Goal: Task Accomplishment & Management: Use online tool/utility

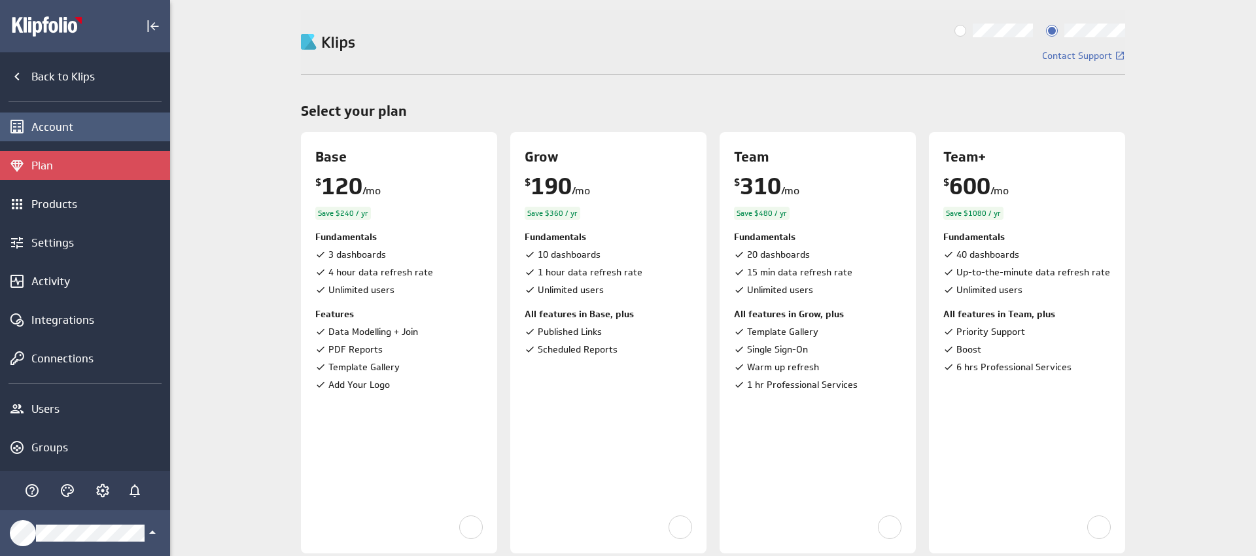
click at [61, 126] on div "Account" at bounding box center [98, 127] width 135 height 14
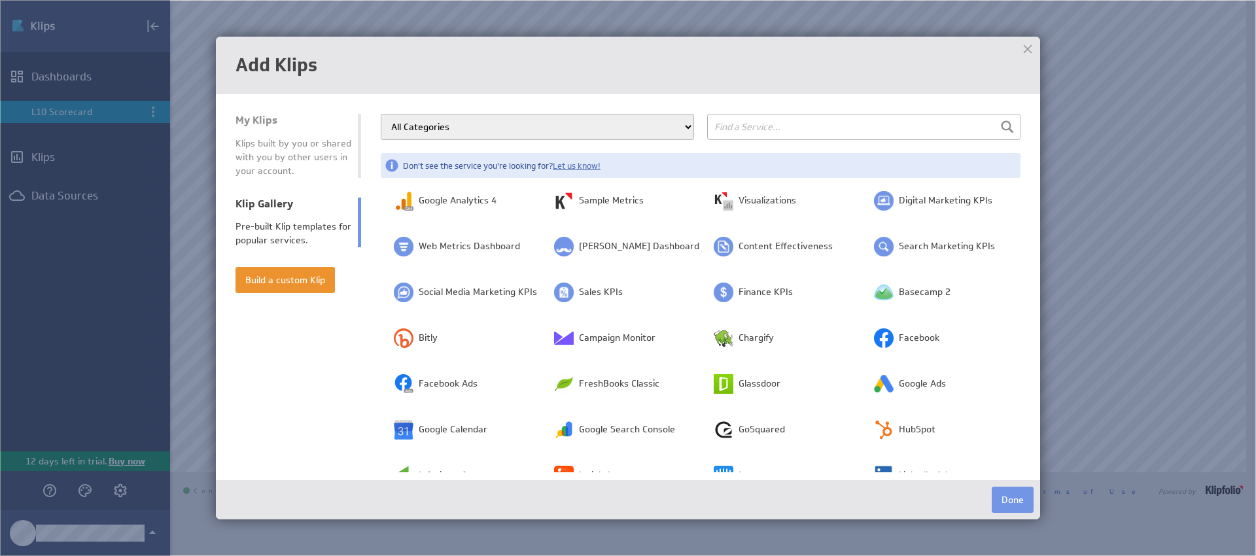
click at [1064, 226] on img at bounding box center [628, 278] width 1256 height 556
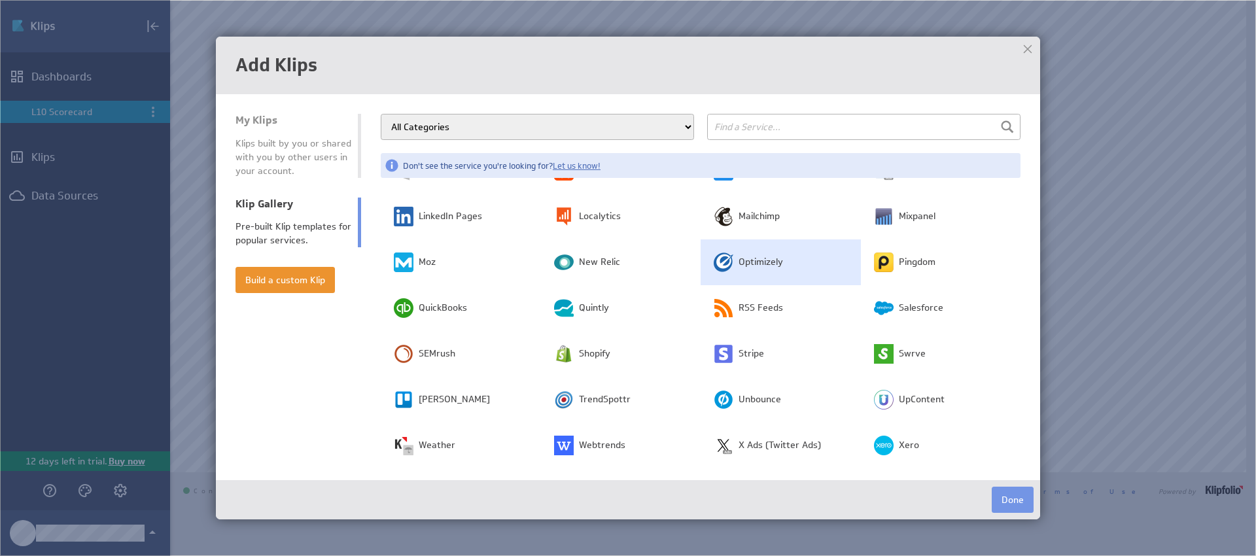
scroll to position [347, 0]
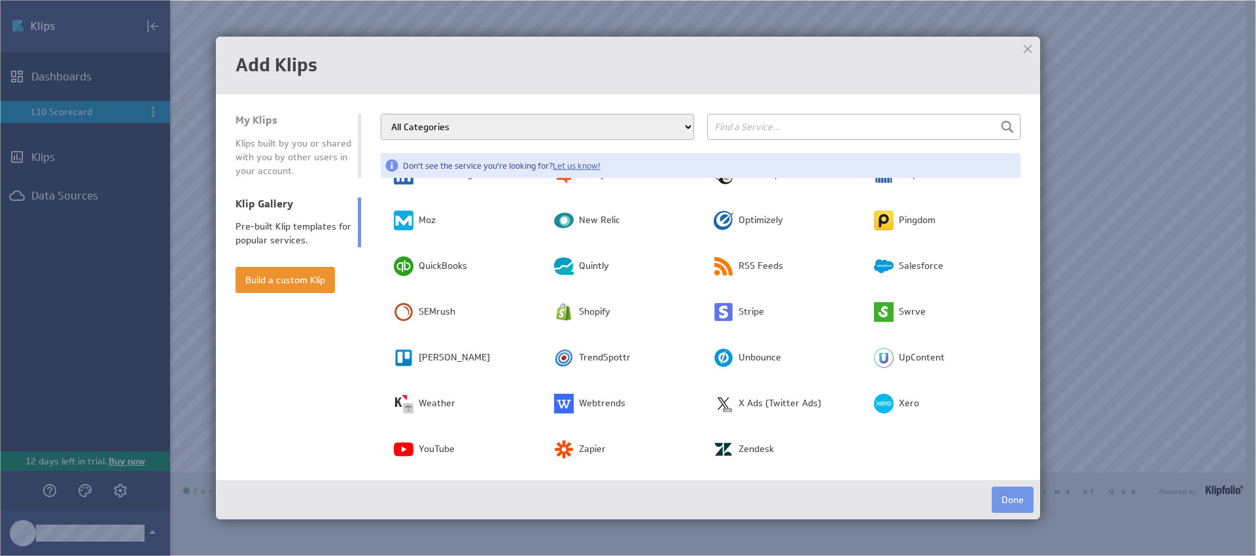
click at [555, 135] on select "All Categories Advertising Cloud Storage Customer Support Dashboard Gallery Dat…" at bounding box center [537, 127] width 313 height 26
click at [736, 130] on input "text" at bounding box center [863, 127] width 313 height 26
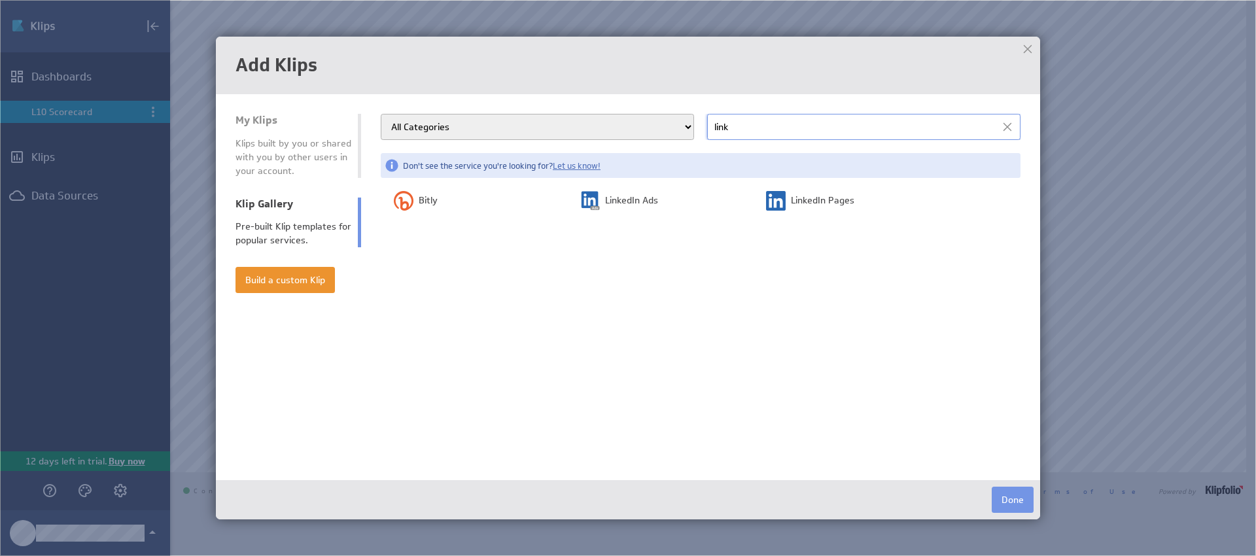
scroll to position [0, 0]
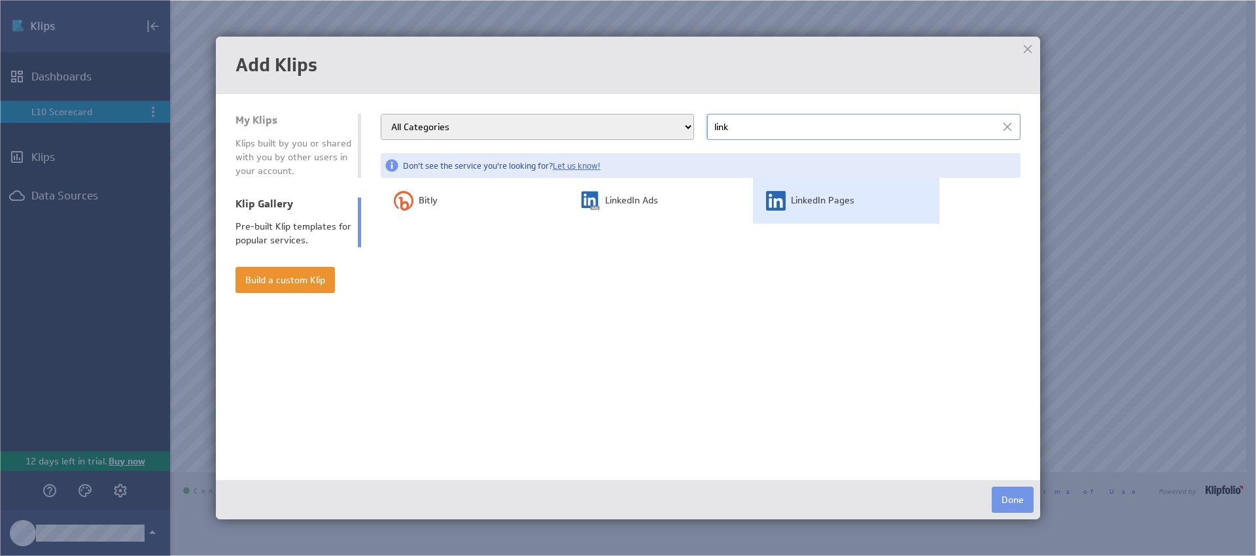
type input "link"
click at [814, 203] on span "LinkedIn Pages" at bounding box center [822, 200] width 63 height 13
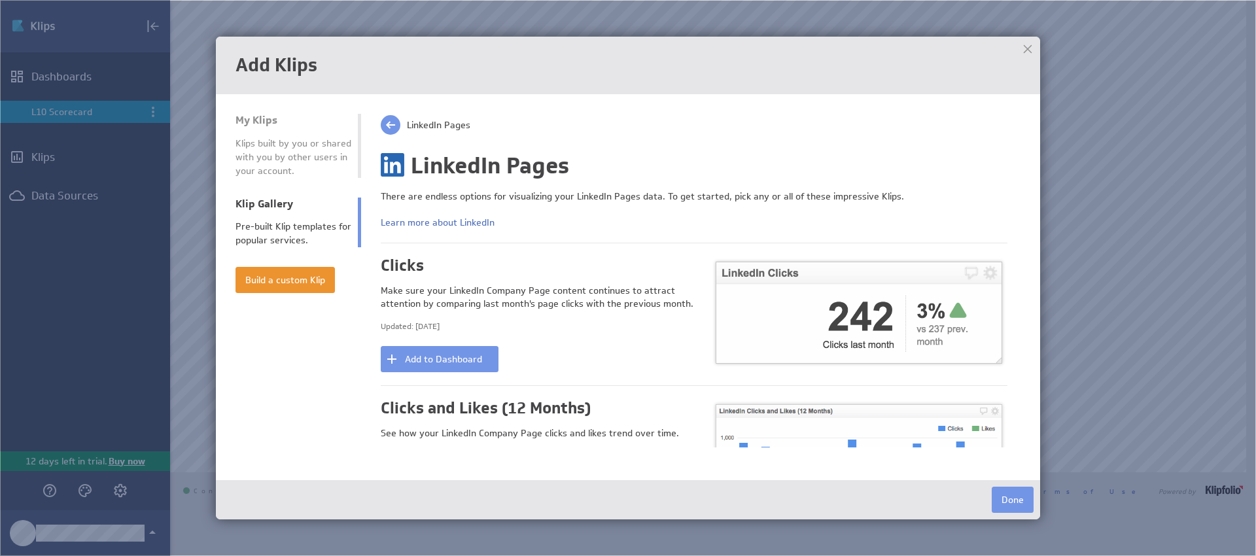
click at [1078, 198] on img at bounding box center [628, 278] width 1256 height 556
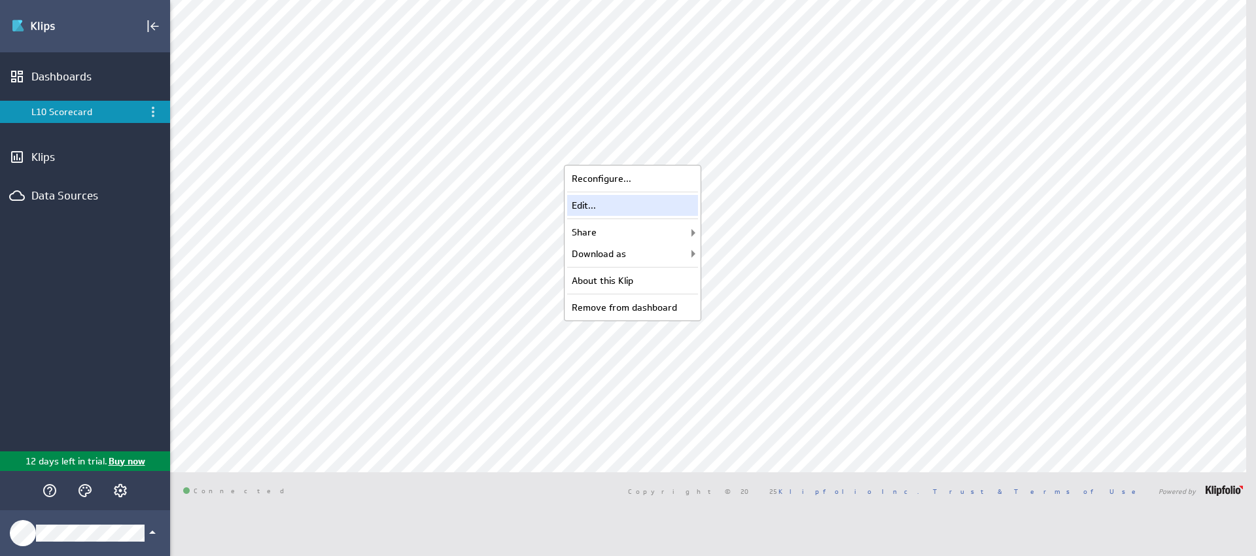
click at [642, 198] on div "Edit..." at bounding box center [632, 205] width 131 height 21
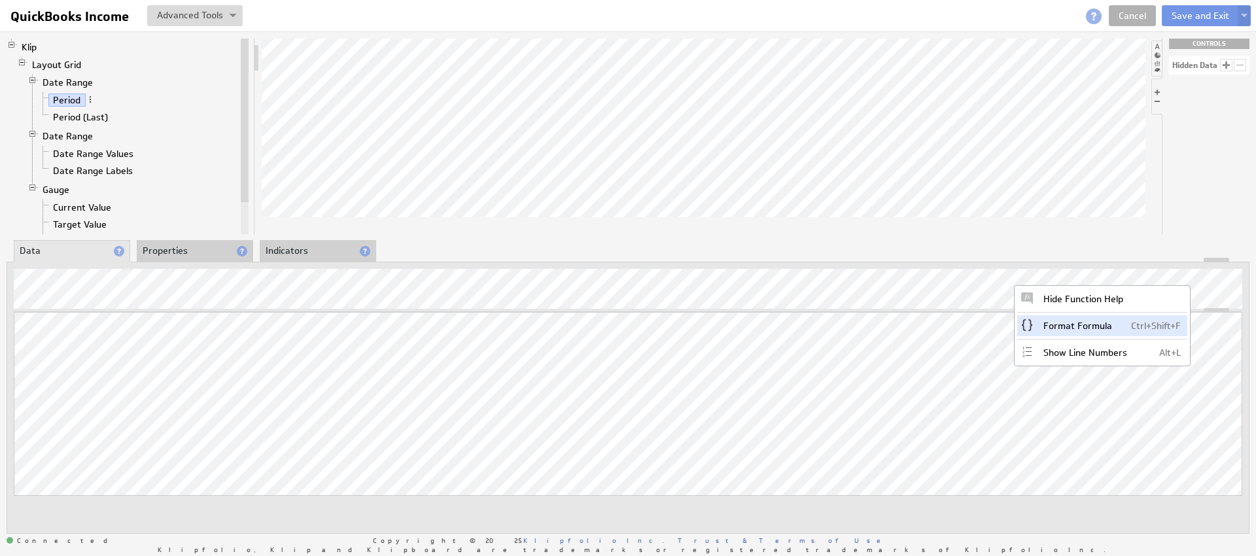
click at [1131, 323] on span "Ctrl+Shift+F" at bounding box center [1156, 326] width 50 height 12
click at [1125, 8] on link "Cancel" at bounding box center [1132, 15] width 47 height 21
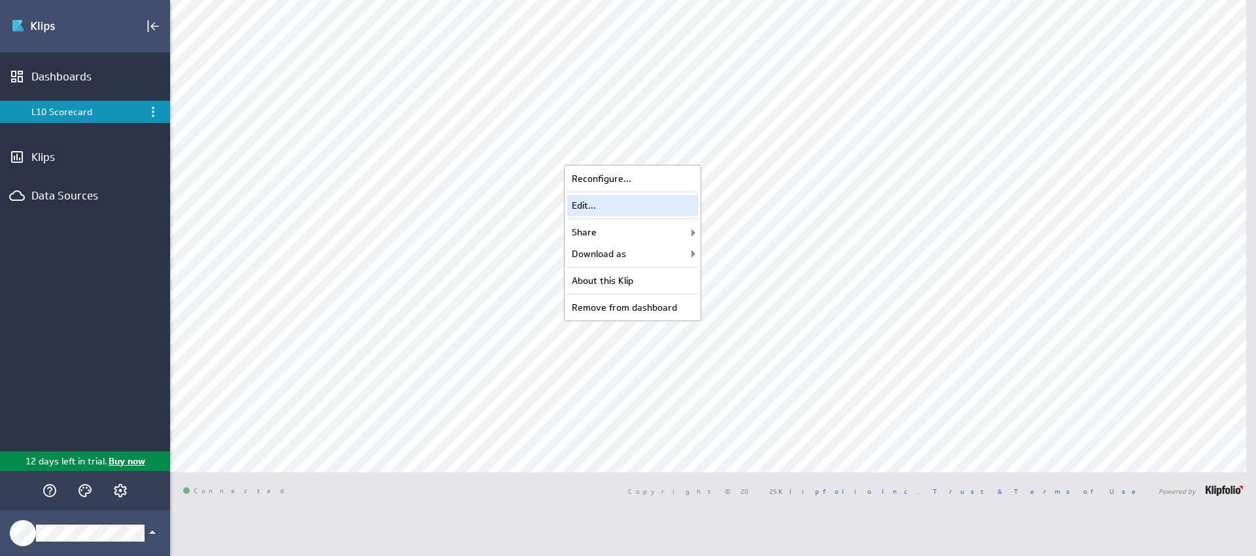
click at [646, 213] on div "Edit..." at bounding box center [632, 205] width 131 height 21
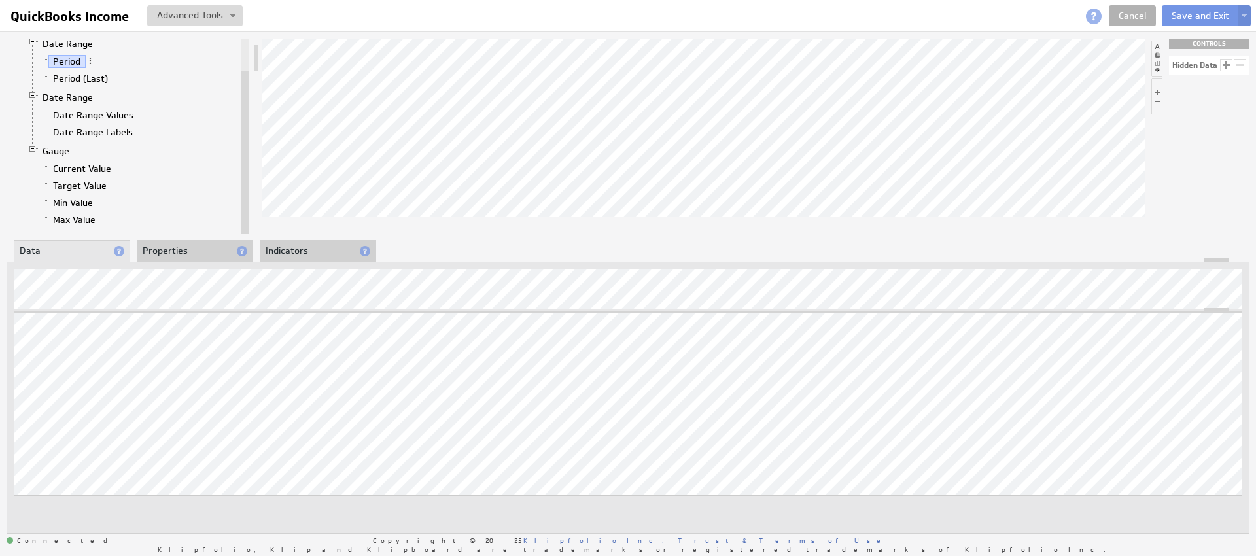
click at [94, 215] on link "Max Value" at bounding box center [74, 219] width 52 height 13
click at [91, 200] on link "Min Value" at bounding box center [73, 202] width 50 height 13
click at [92, 189] on link "Target Value" at bounding box center [79, 185] width 63 height 13
click at [177, 247] on li "Properties" at bounding box center [195, 251] width 116 height 22
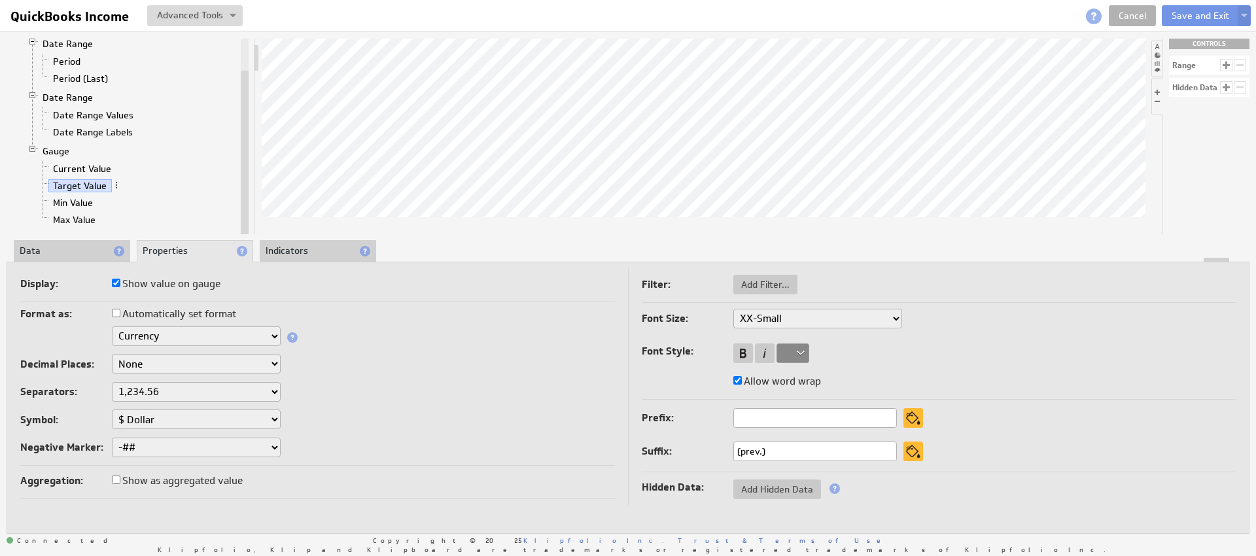
click at [319, 241] on li "Indicators" at bounding box center [318, 251] width 116 height 22
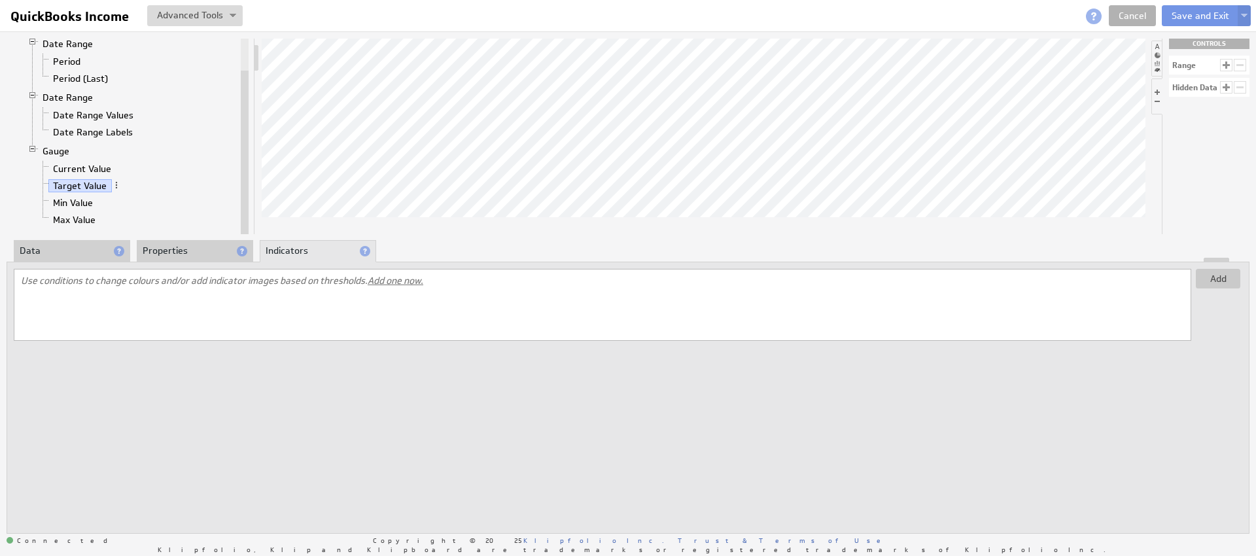
click at [60, 258] on div at bounding box center [628, 260] width 1242 height 5
click at [35, 252] on li "Data" at bounding box center [72, 251] width 116 height 22
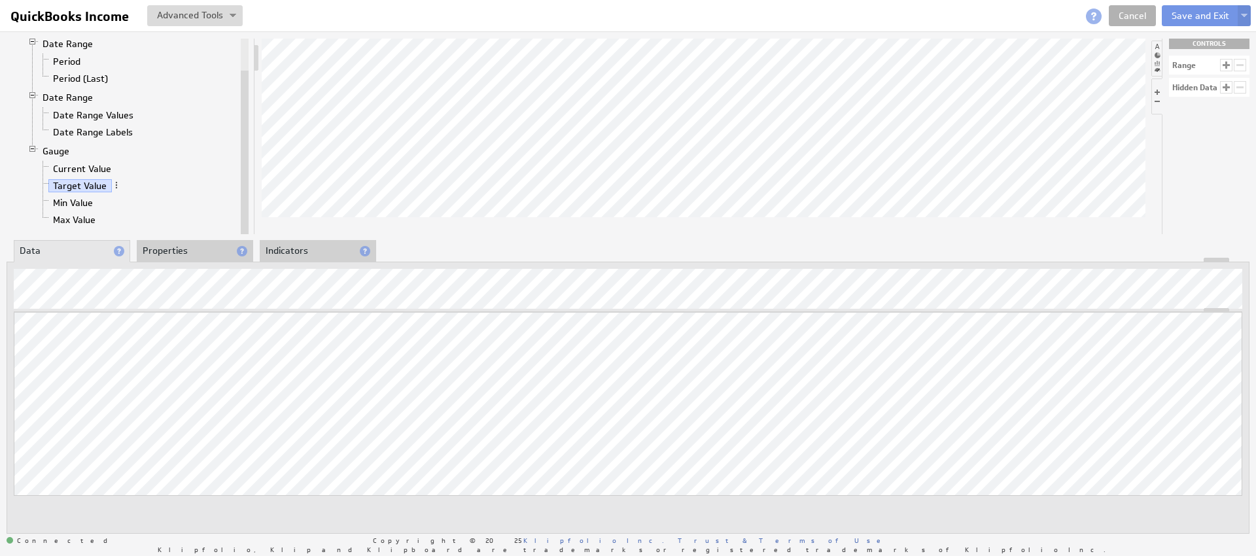
click at [363, 234] on div at bounding box center [704, 137] width 884 height 196
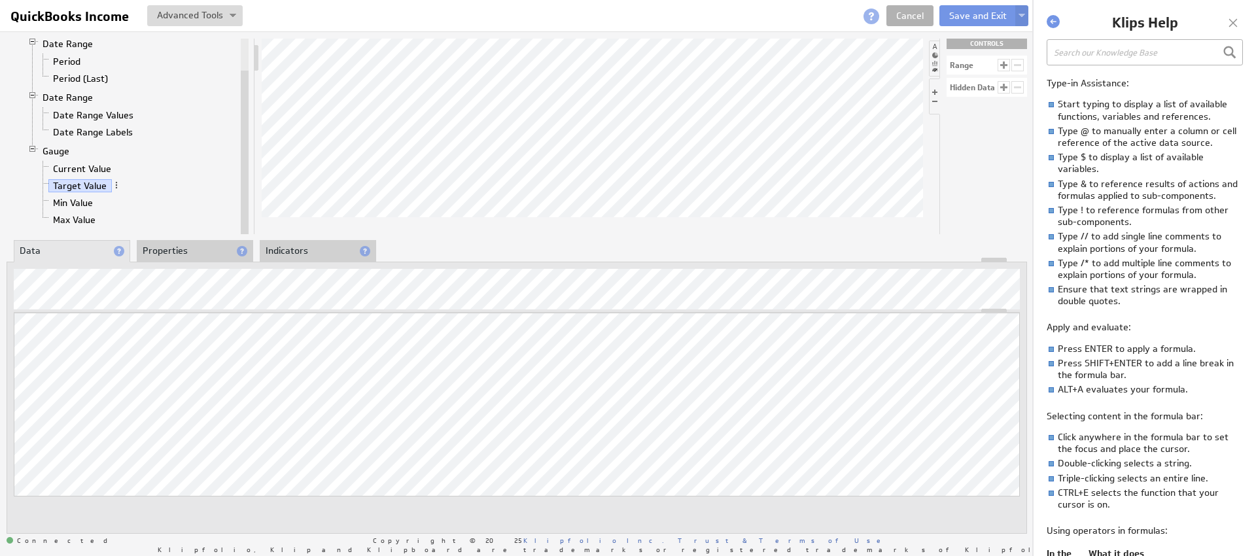
scroll to position [453, 0]
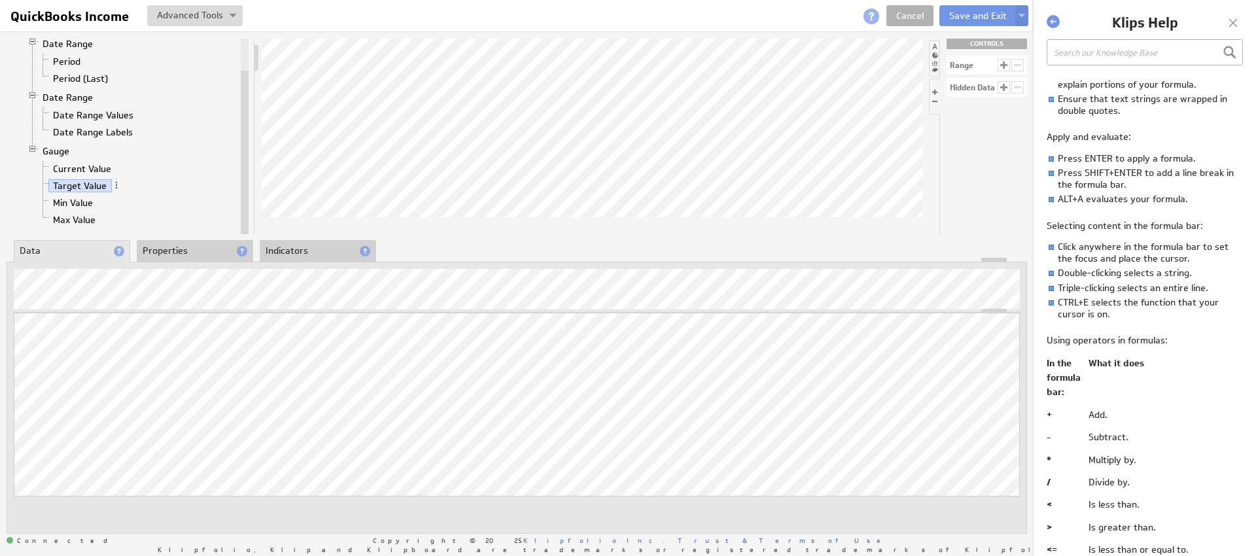
click at [1022, 153] on div "Range Hidden Data" at bounding box center [983, 145] width 87 height 179
click at [1239, 24] on div at bounding box center [1233, 23] width 20 height 20
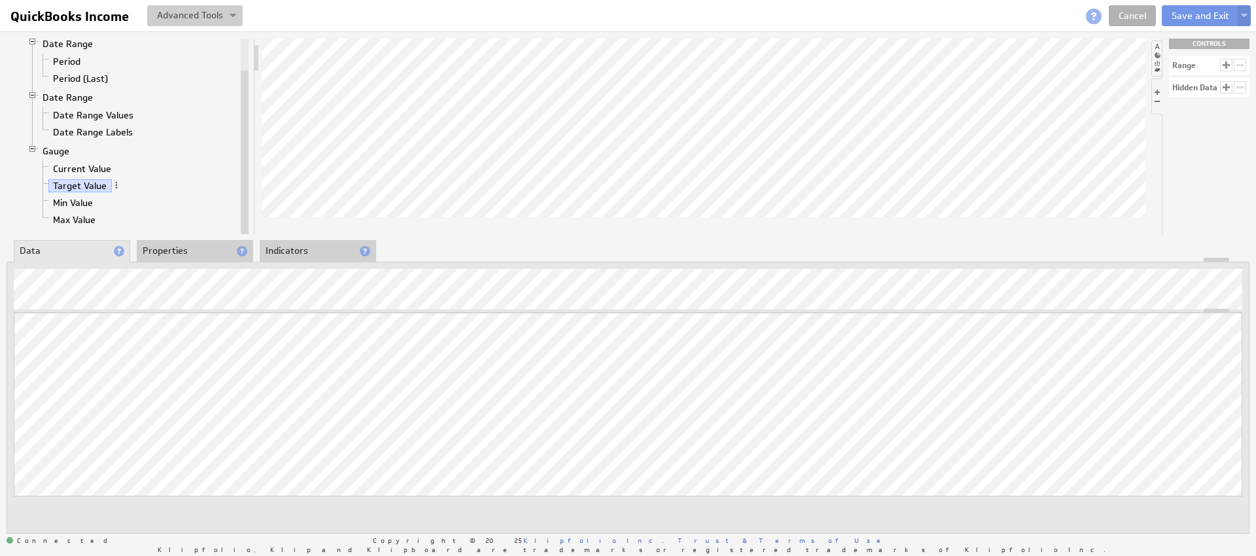
click at [224, 10] on button at bounding box center [195, 15] width 96 height 21
click at [211, 43] on td "Alt+U" at bounding box center [222, 39] width 35 height 21
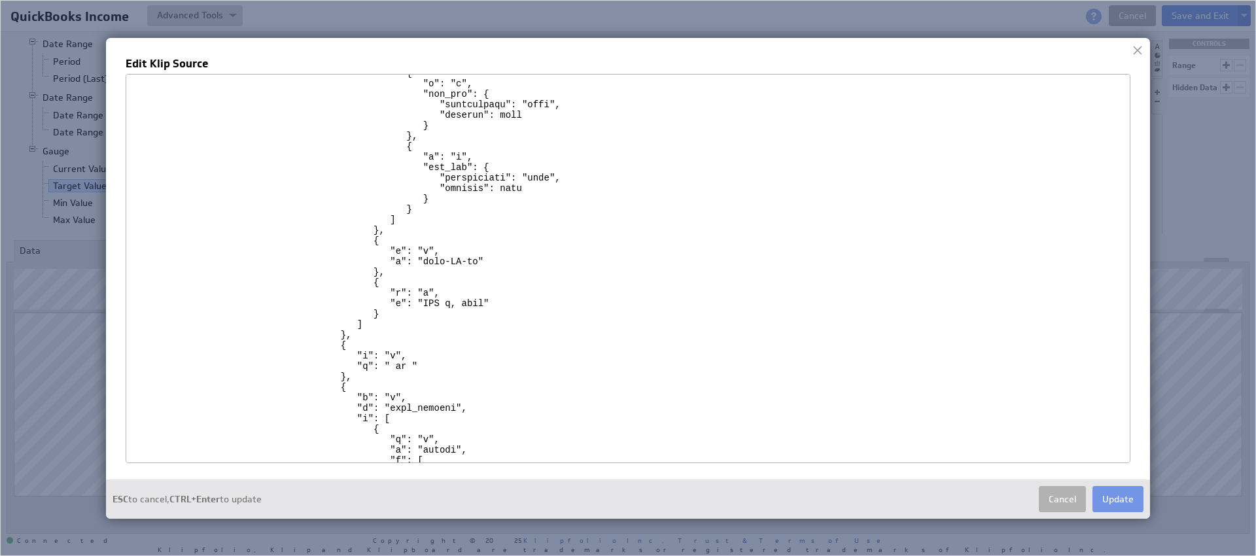
scroll to position [1785, 0]
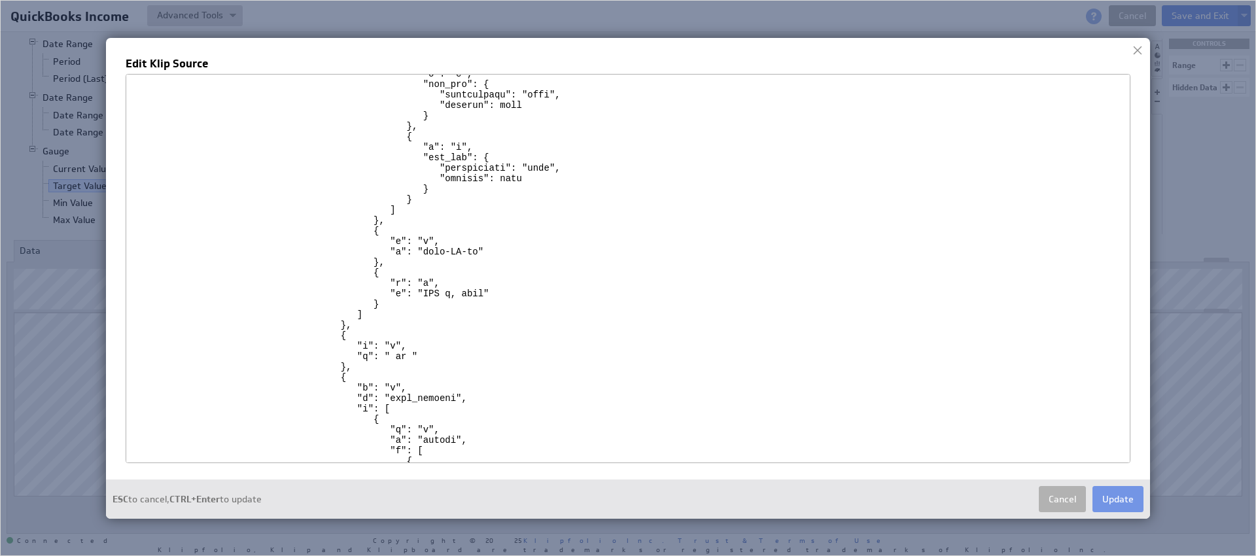
click at [12, 203] on img at bounding box center [628, 278] width 1256 height 556
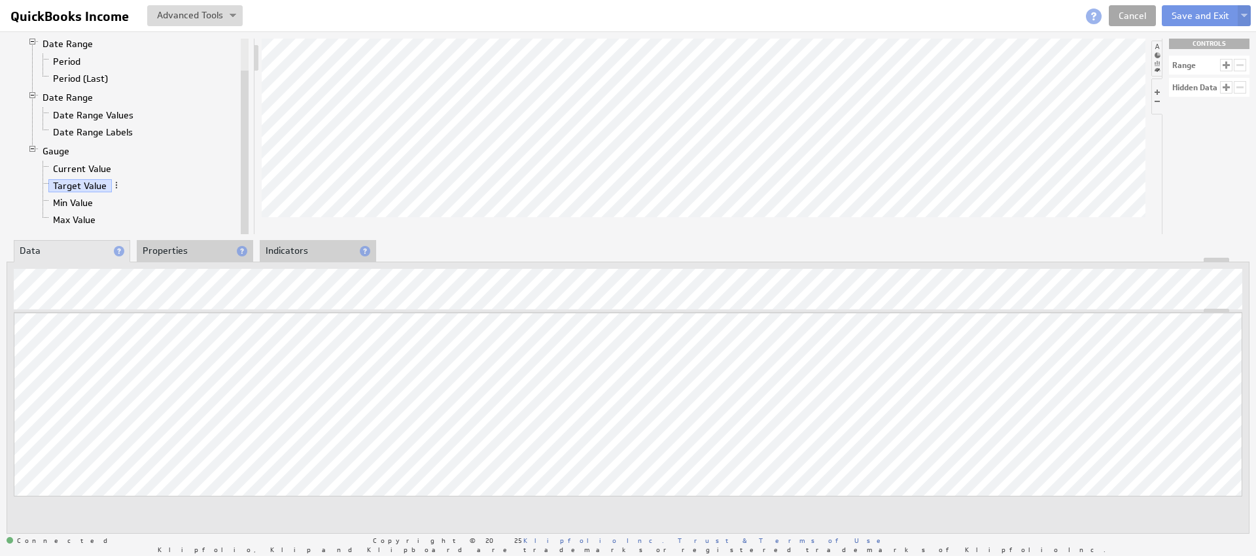
click at [1142, 12] on link "Cancel" at bounding box center [1132, 15] width 47 height 21
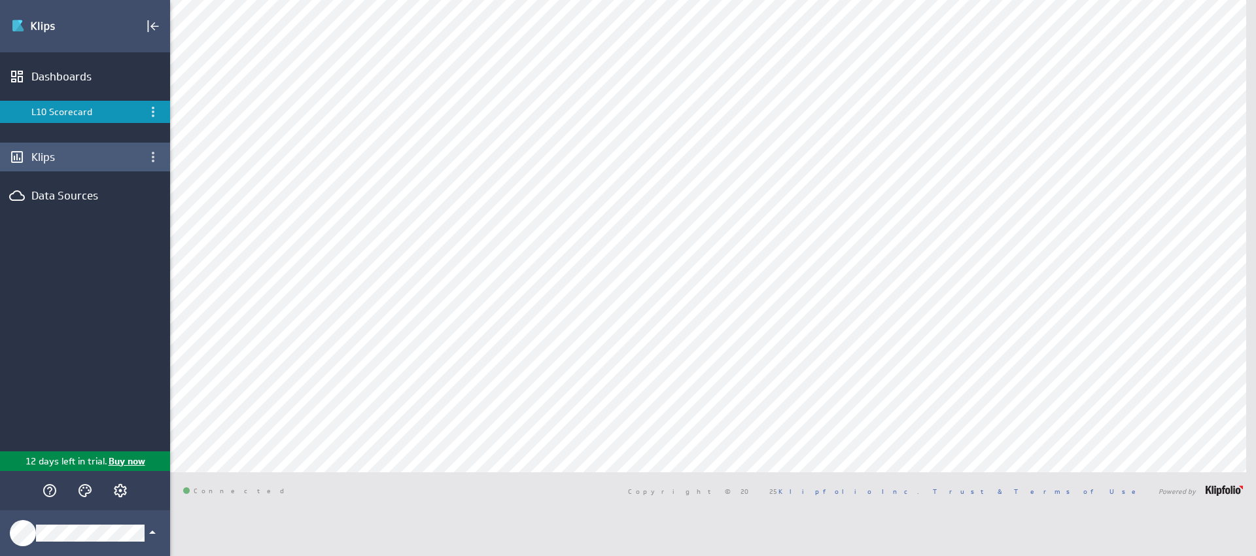
click at [61, 156] on div "Klips" at bounding box center [84, 157] width 107 height 14
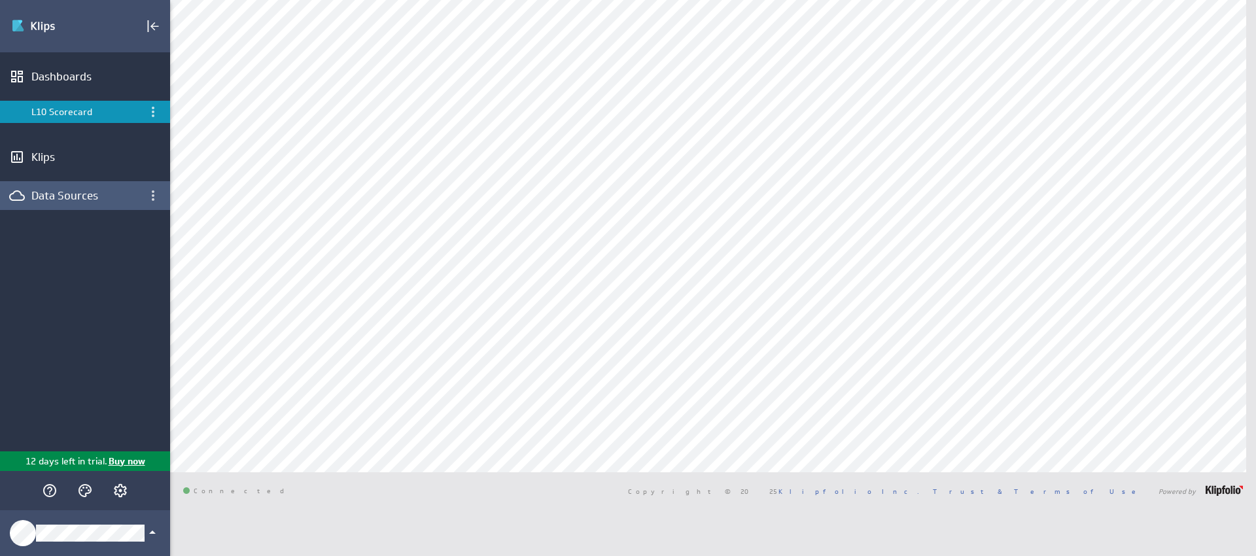
click at [98, 197] on div "Data Sources" at bounding box center [84, 195] width 107 height 14
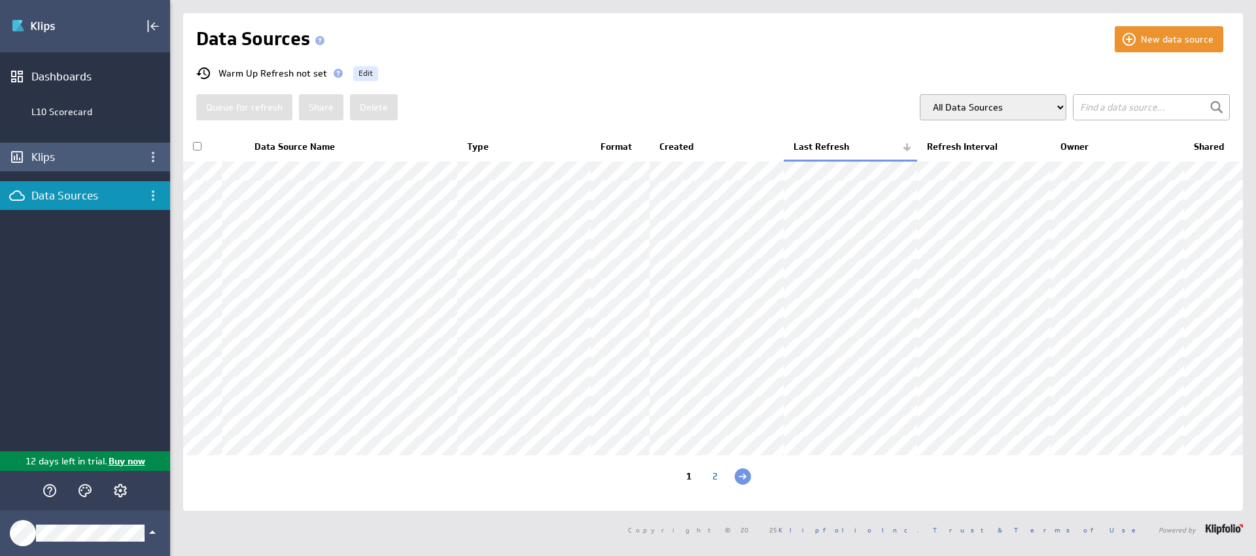
click at [27, 165] on div "Klips" at bounding box center [85, 157] width 170 height 29
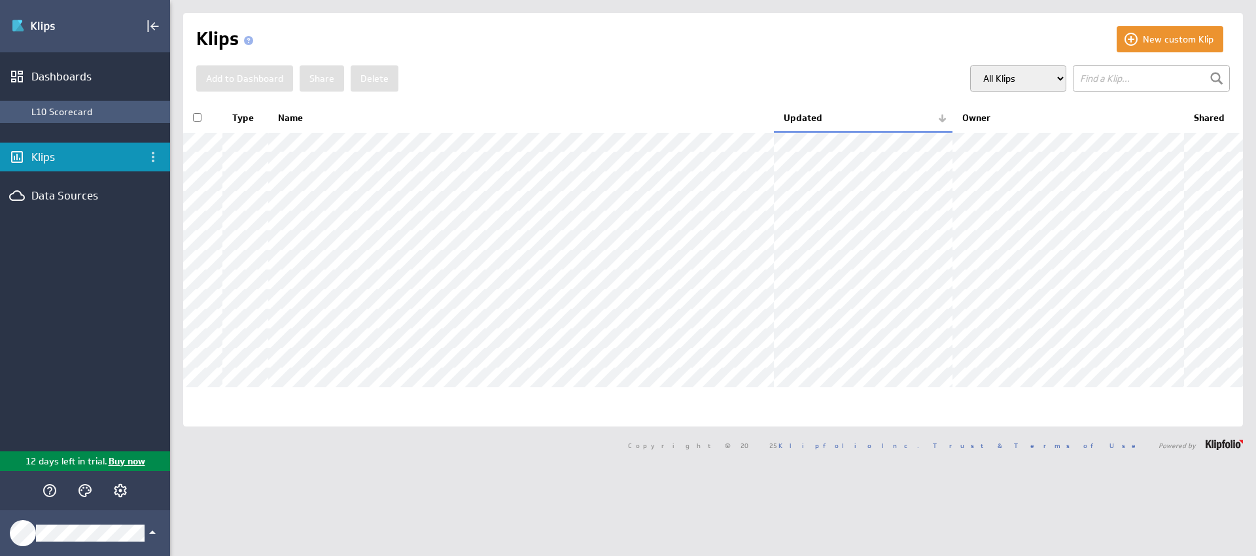
click at [72, 114] on div "L10 Scorecard" at bounding box center [97, 112] width 132 height 12
click at [78, 111] on div "L10 Scorecard" at bounding box center [97, 112] width 132 height 12
click at [118, 315] on div "Dashboards L10 Scorecard Klips Data Sources" at bounding box center [85, 251] width 170 height 399
click at [85, 106] on div "L10 Scorecard" at bounding box center [97, 112] width 132 height 12
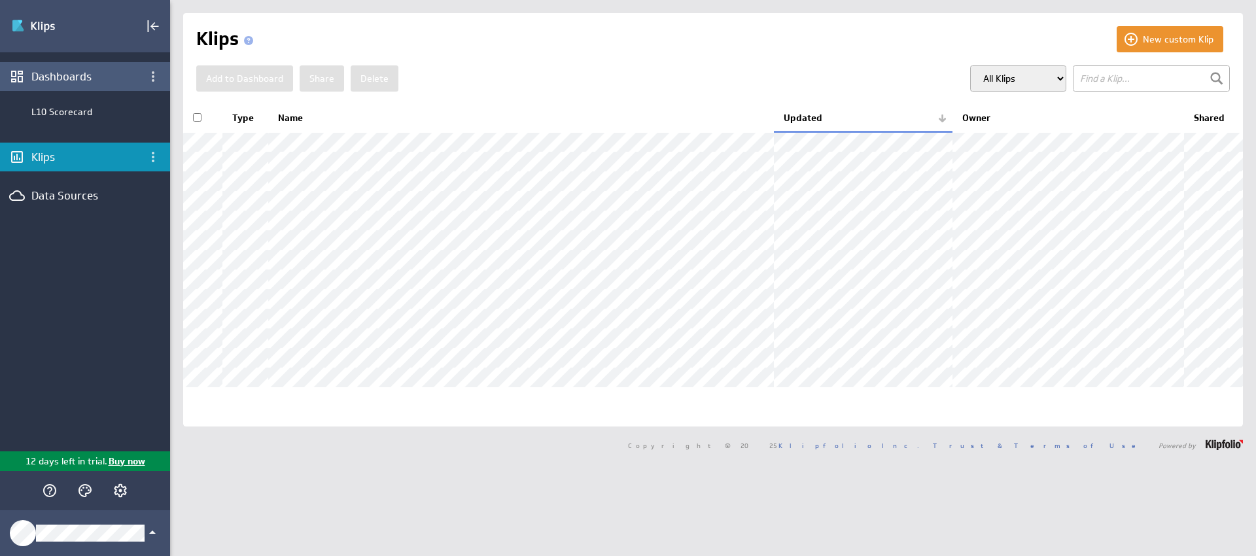
click at [87, 66] on div "Dashboards" at bounding box center [85, 76] width 170 height 29
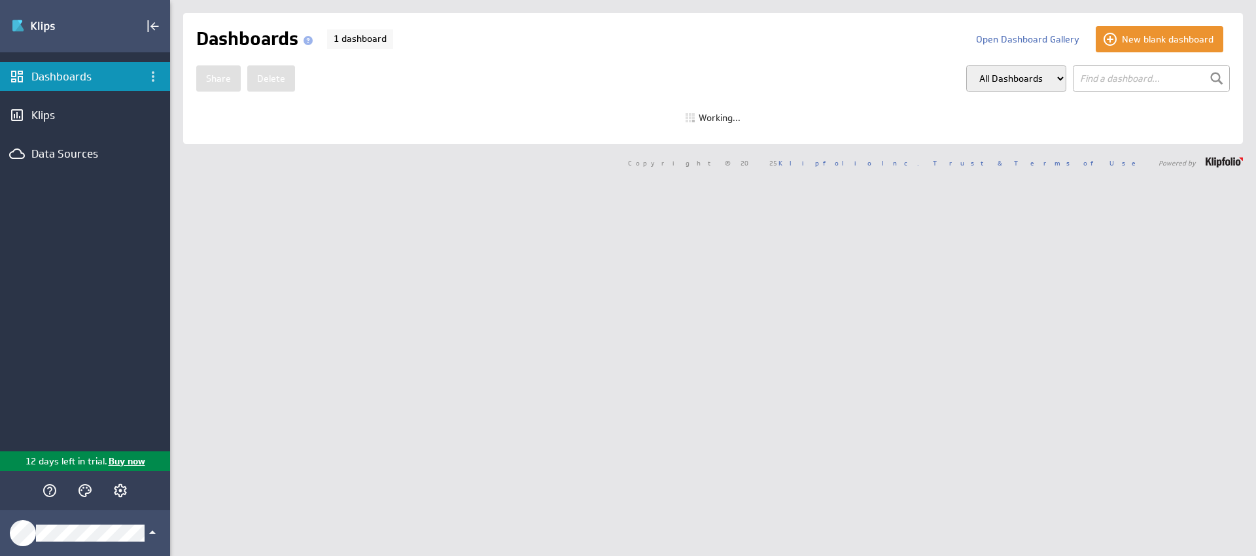
click at [44, 25] on img "Go to Dashboards" at bounding box center [57, 26] width 92 height 21
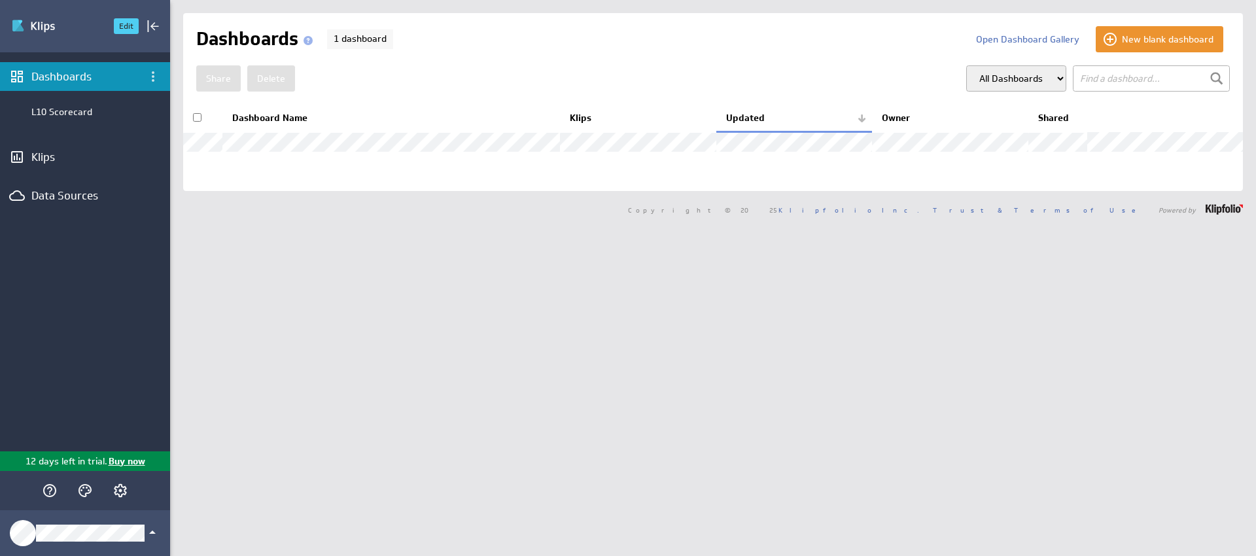
click at [45, 27] on img "Go to Dashboards" at bounding box center [57, 26] width 92 height 21
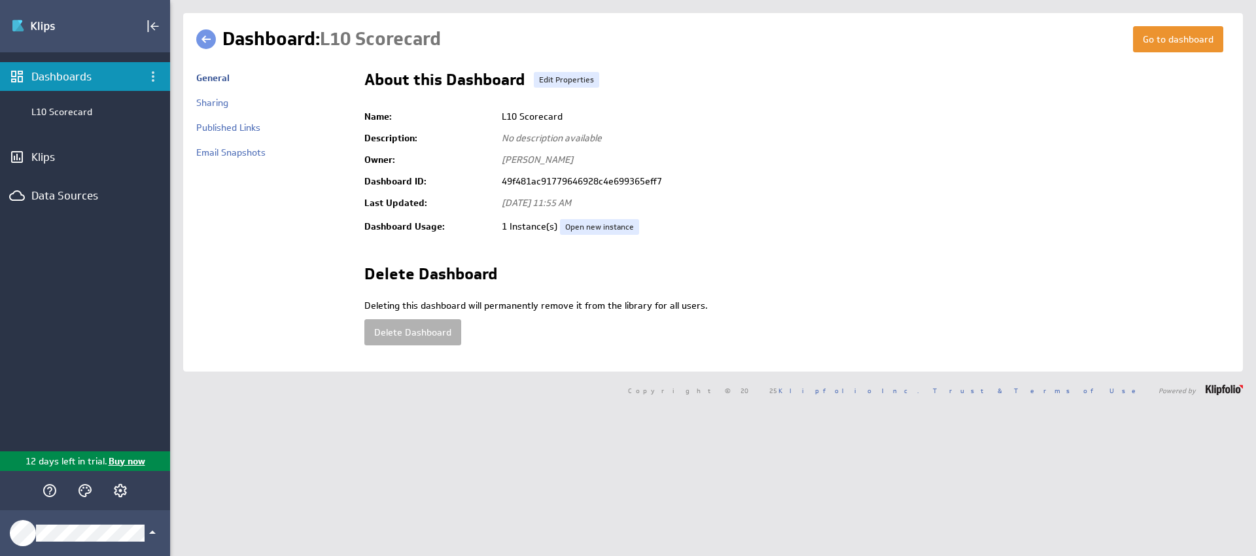
click at [208, 33] on link at bounding box center [206, 39] width 20 height 20
click at [12, 23] on img "Go to Dashboards" at bounding box center [57, 26] width 92 height 21
click at [52, 159] on div "Klips" at bounding box center [84, 157] width 107 height 14
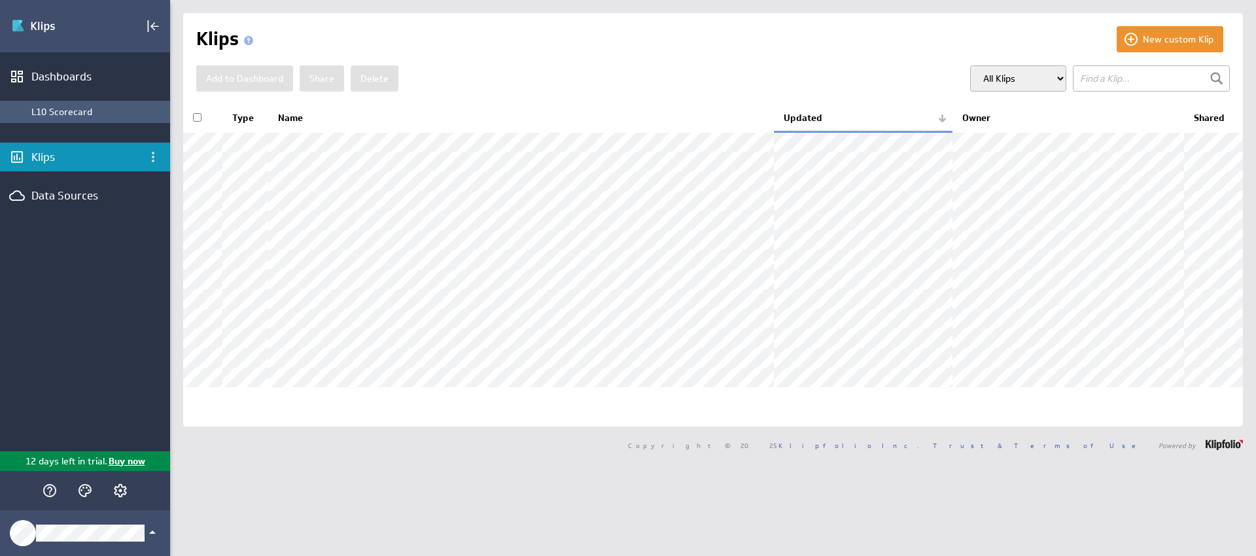
click at [90, 110] on div "L10 Scorecard" at bounding box center [97, 112] width 132 height 12
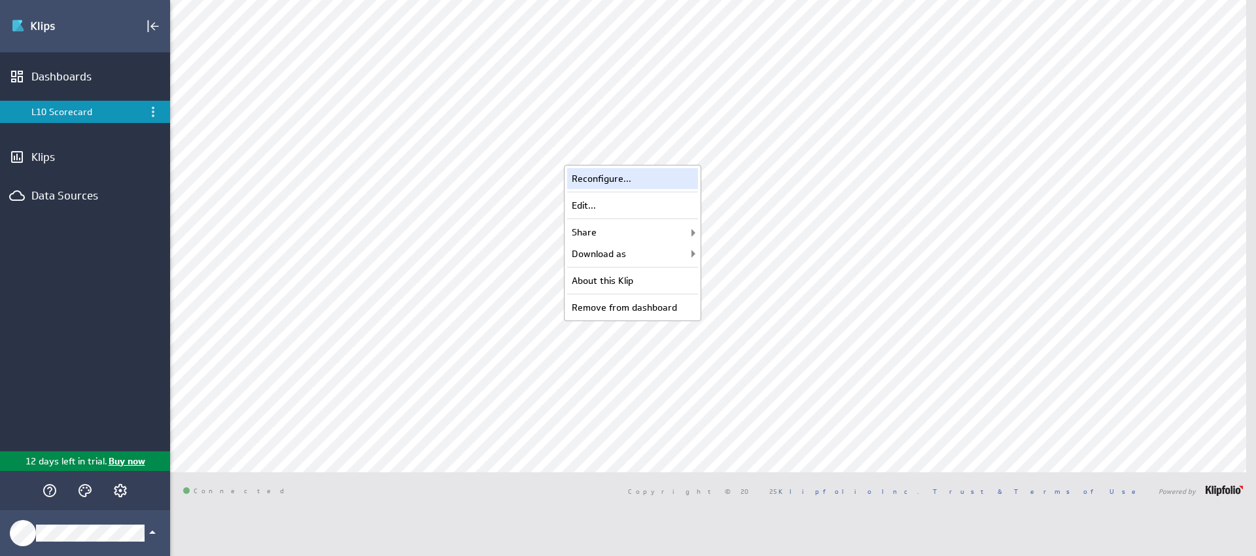
click at [675, 172] on div "Reconfigure..." at bounding box center [632, 178] width 131 height 21
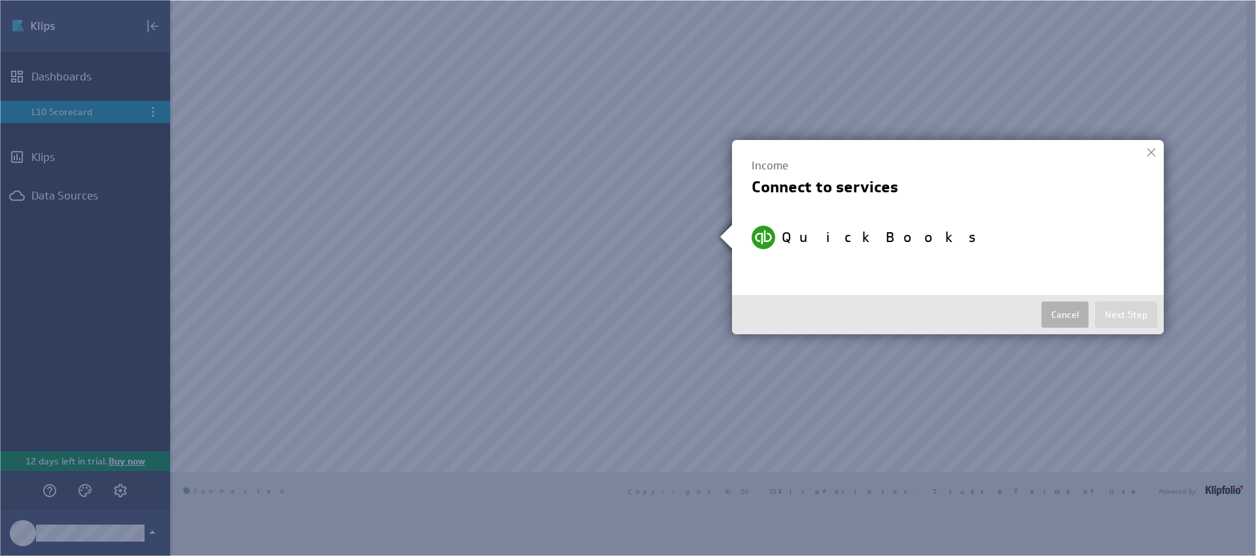
select select "2e031e53718d1183f6356b7b5aca0d44"
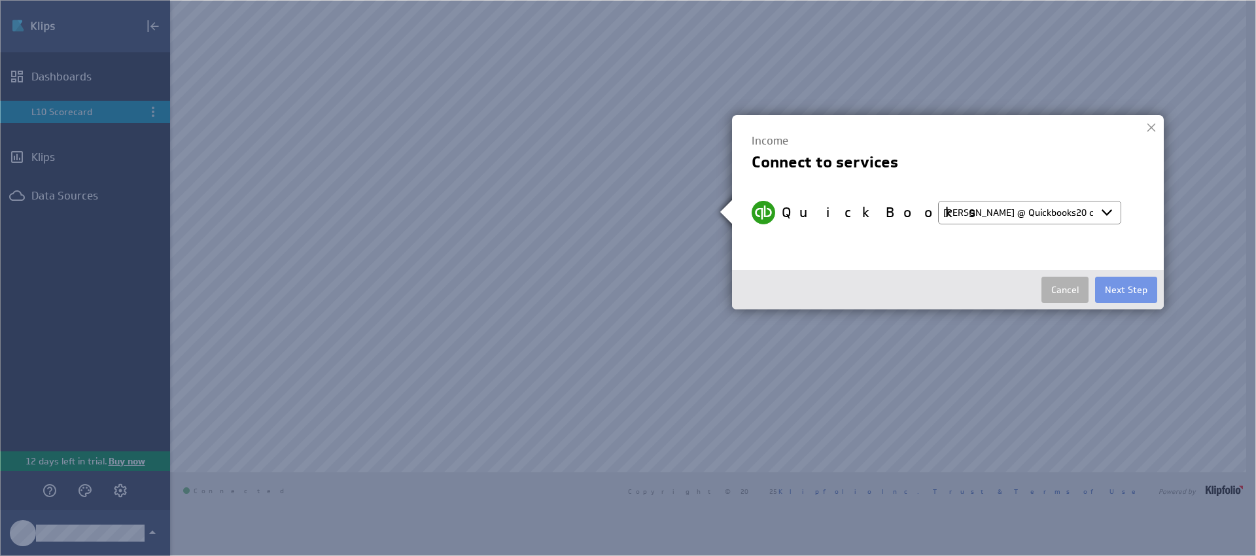
click at [1073, 221] on select "Select account Christopher @ Quickbooks20 created Sep 26, 2025 at 12:00 PM EDT …" at bounding box center [1029, 213] width 183 height 24
click at [1130, 282] on button "Next Step" at bounding box center [1126, 290] width 62 height 26
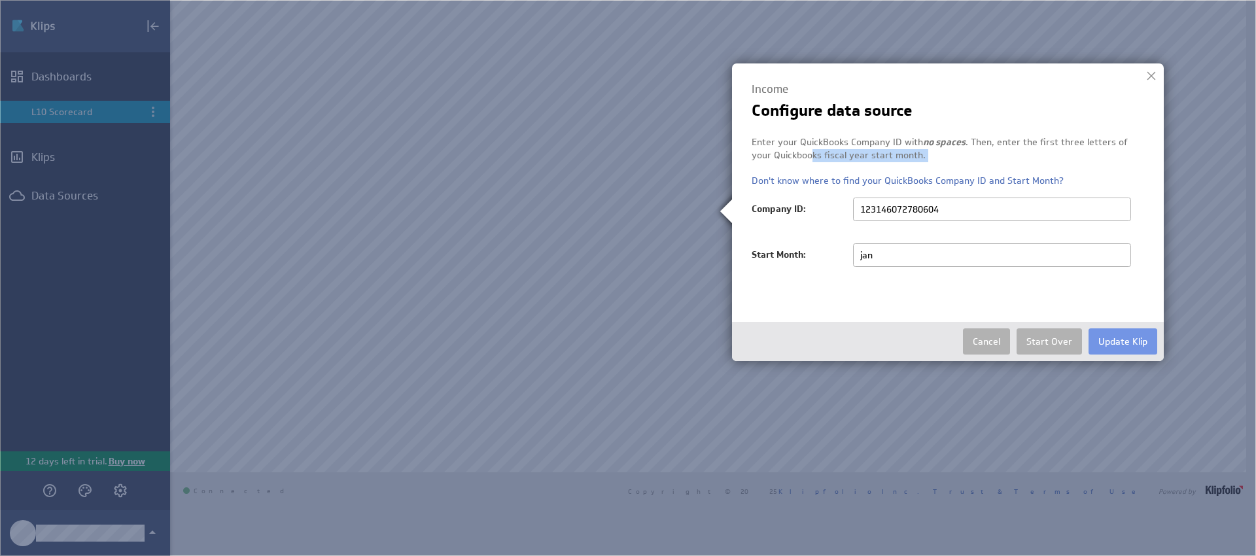
drag, startPoint x: 792, startPoint y: 158, endPoint x: 1000, endPoint y: 166, distance: 208.2
click at [1000, 166] on div "Enter your QuickBooks Company ID with no spaces . Then, enter the first three l…" at bounding box center [948, 161] width 393 height 51
click at [1000, 165] on div "Enter your QuickBooks Company ID with no spaces . Then, enter the first three l…" at bounding box center [948, 161] width 393 height 51
click at [1150, 77] on div at bounding box center [1152, 76] width 20 height 20
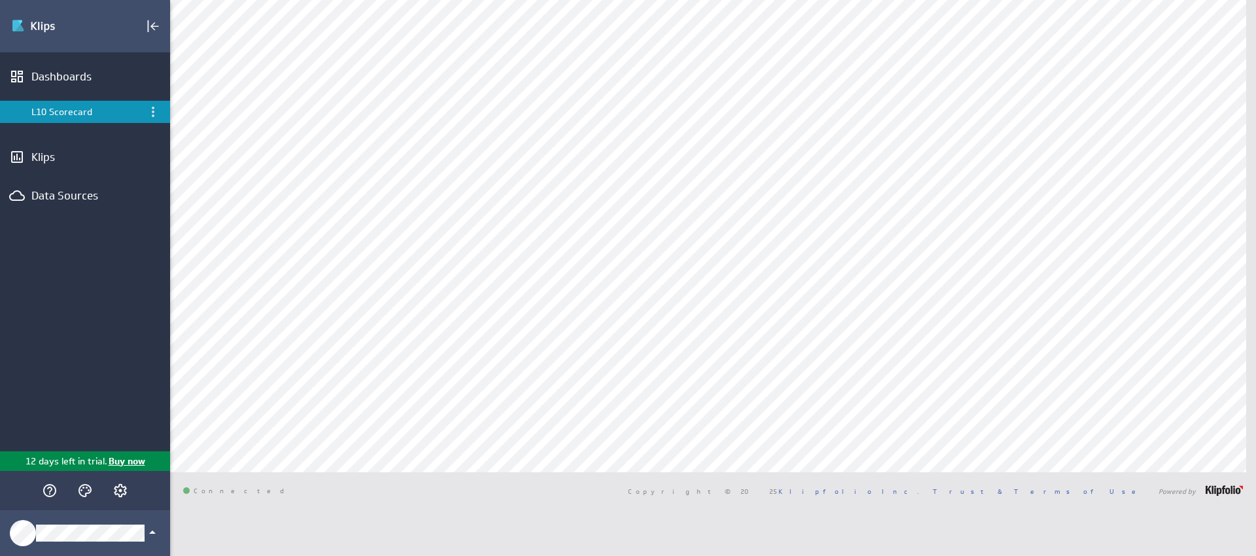
type input "link"
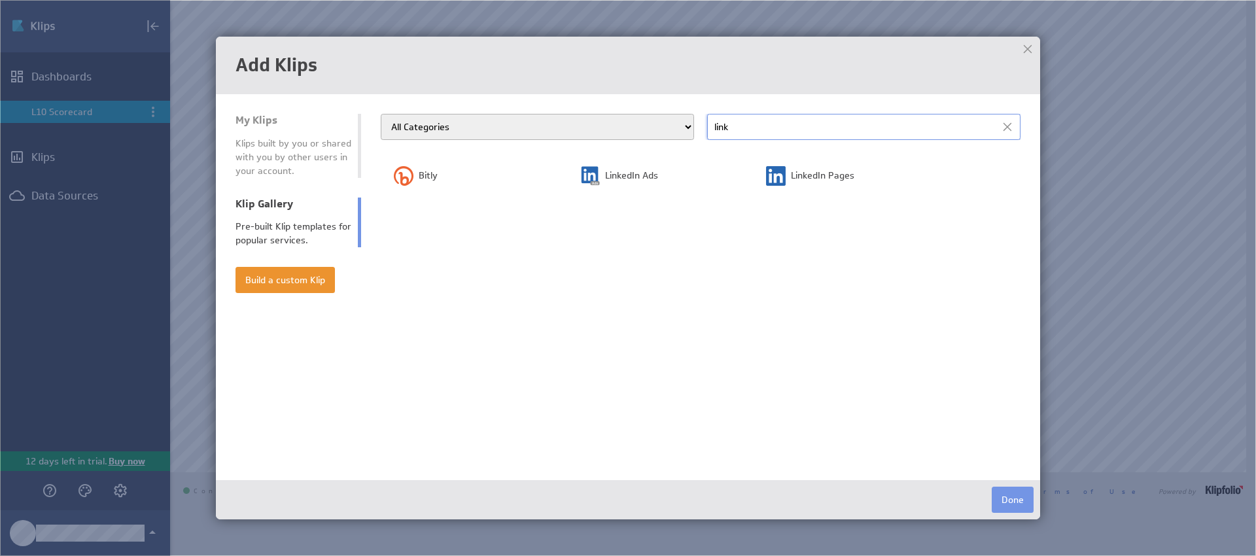
click at [759, 129] on input "link" at bounding box center [863, 127] width 313 height 26
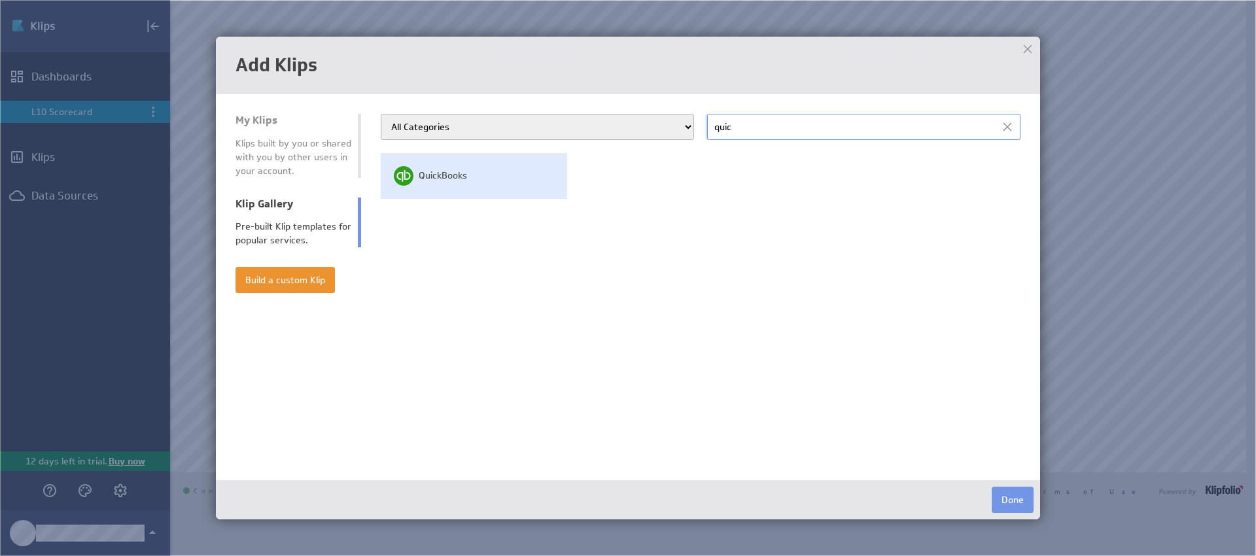
type input "quic"
click at [453, 174] on span "QuickBooks" at bounding box center [443, 175] width 48 height 13
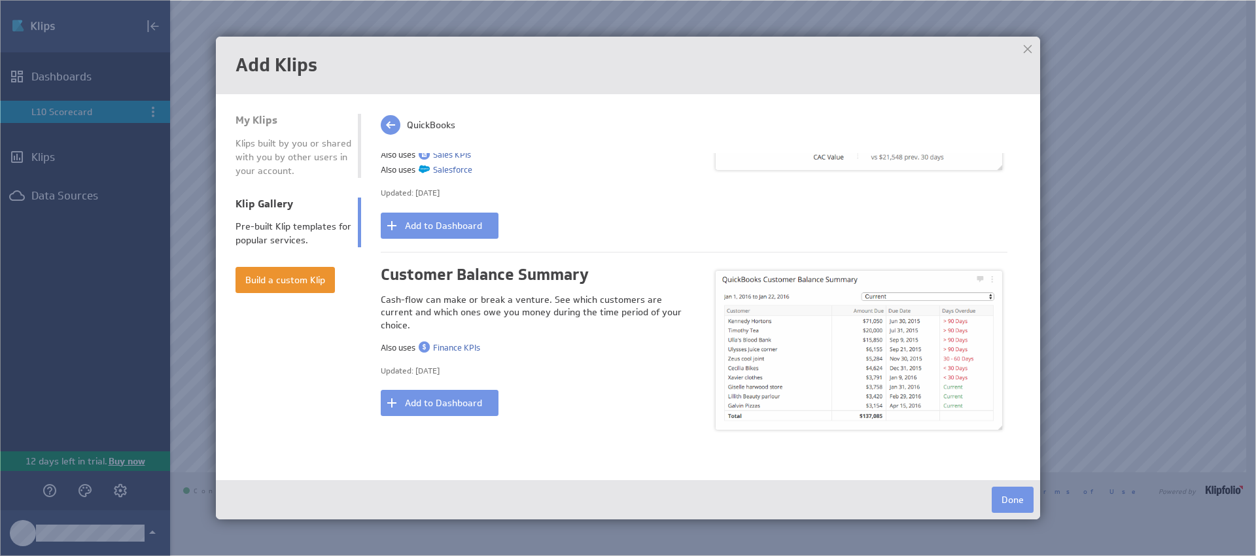
scroll to position [422, 0]
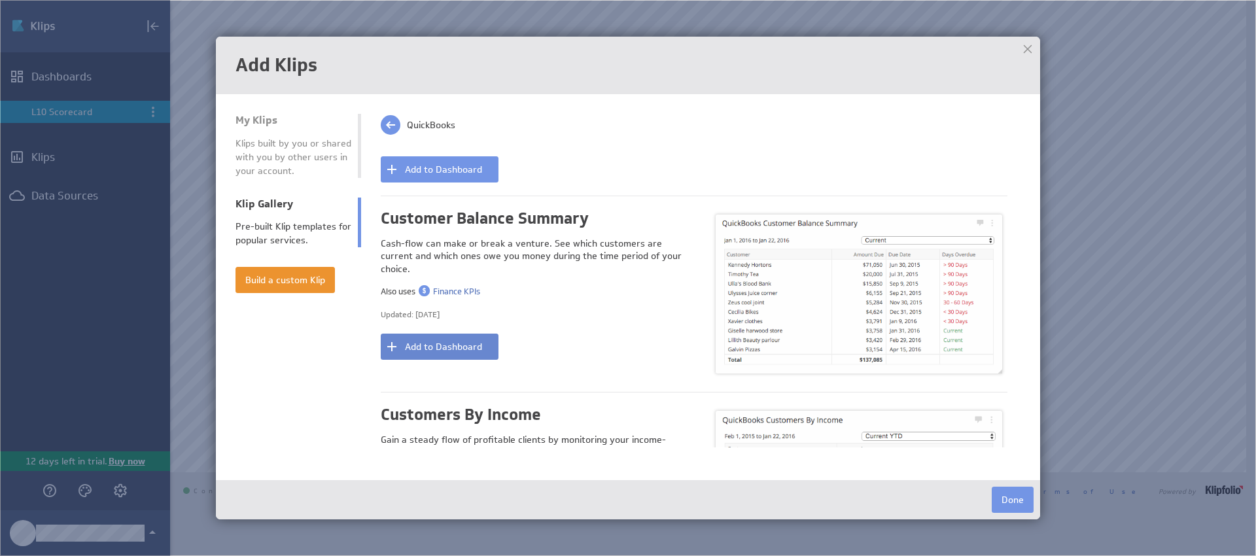
click at [478, 334] on button "Add to Dashboard" at bounding box center [440, 347] width 118 height 26
click at [1022, 503] on button "Done" at bounding box center [1013, 500] width 42 height 26
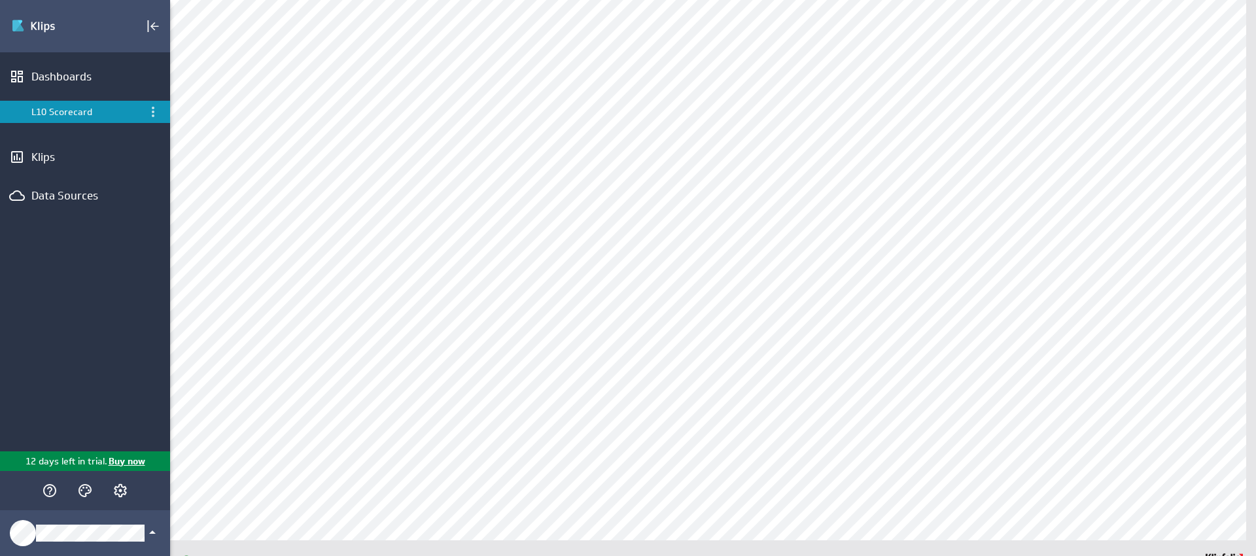
scroll to position [1, 0]
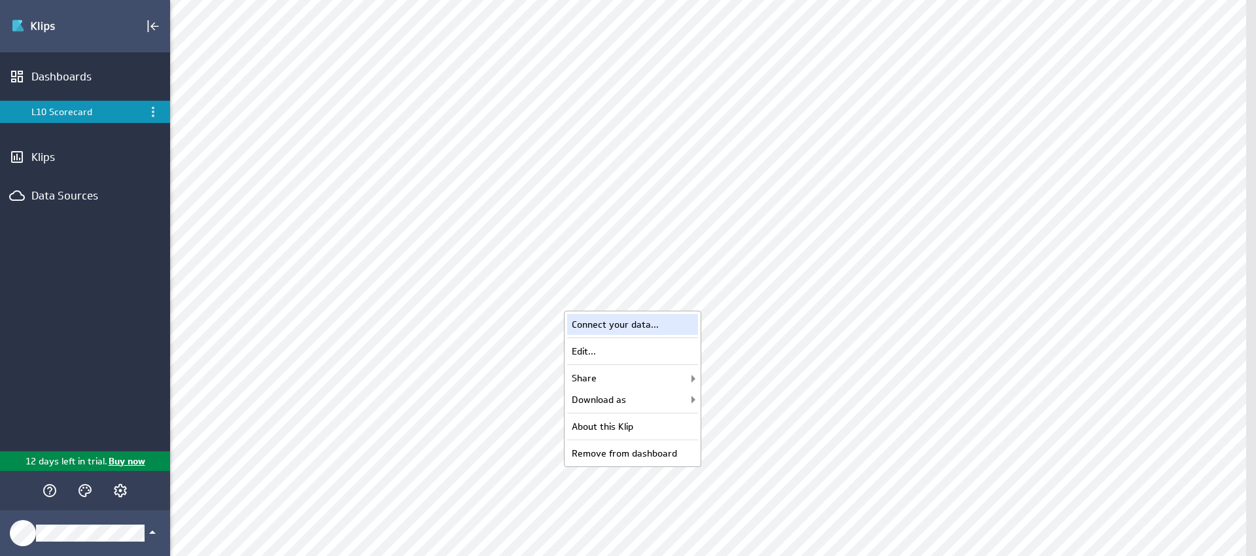
click at [687, 319] on div "Connect your data..." at bounding box center [632, 324] width 131 height 21
select select "2e031e53718d1183f6356b7b5aca0d44"
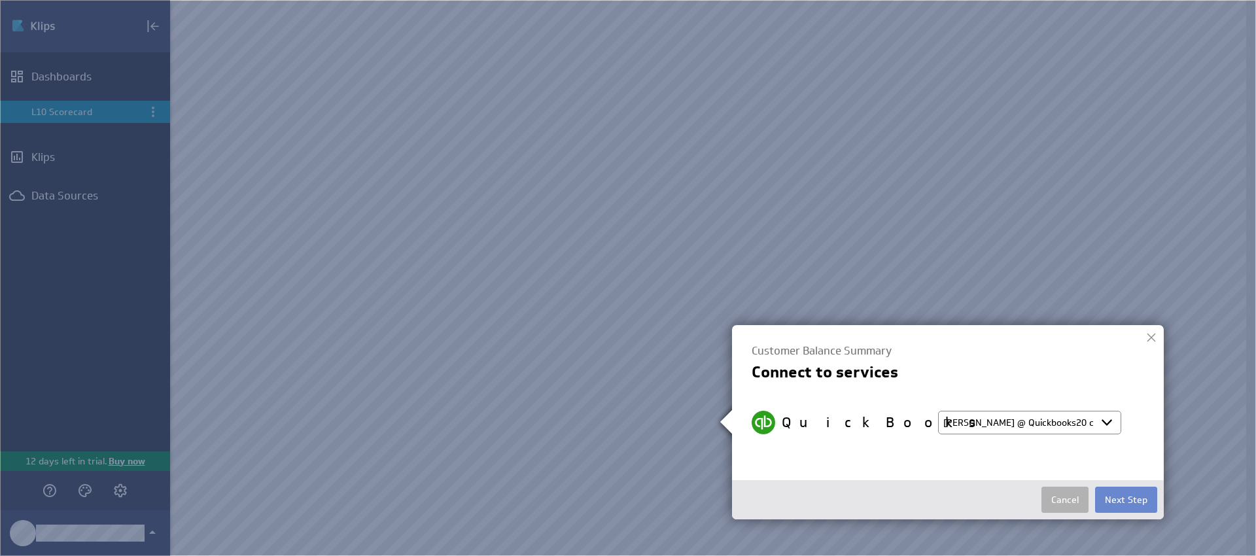
click at [1114, 510] on button "Next Step" at bounding box center [1126, 500] width 62 height 26
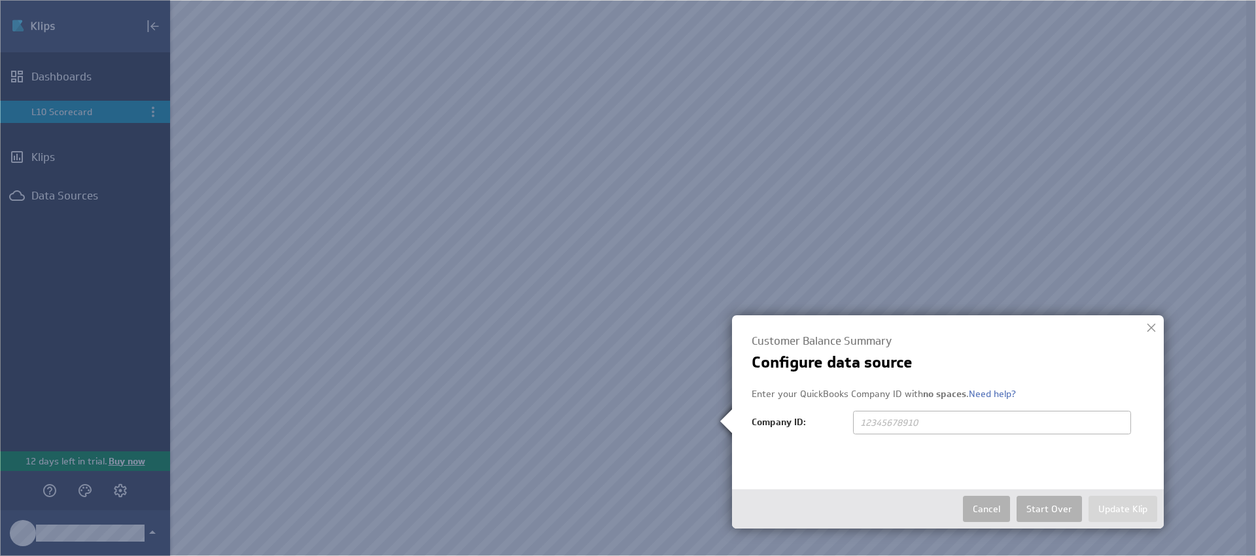
click at [1000, 432] on input "text" at bounding box center [992, 423] width 278 height 24
click at [979, 434] on div at bounding box center [984, 429] width 262 height 36
click at [975, 417] on input "text" at bounding box center [992, 423] width 278 height 24
type input "123146072780604"
click at [1140, 506] on button "Update Klip" at bounding box center [1123, 509] width 69 height 26
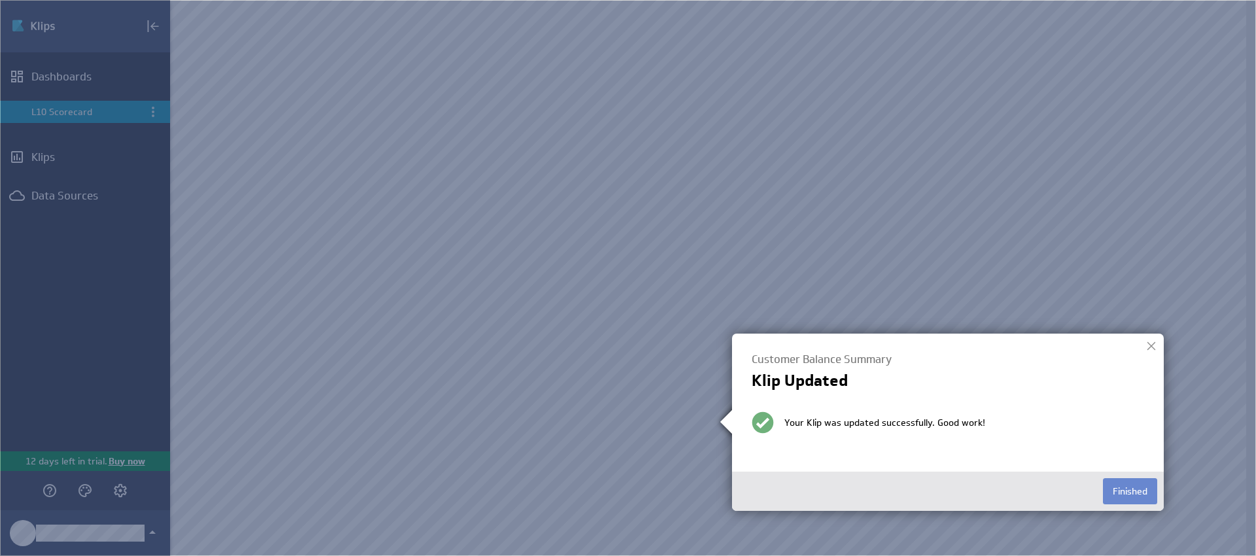
click at [1144, 502] on button "Finished" at bounding box center [1130, 491] width 54 height 26
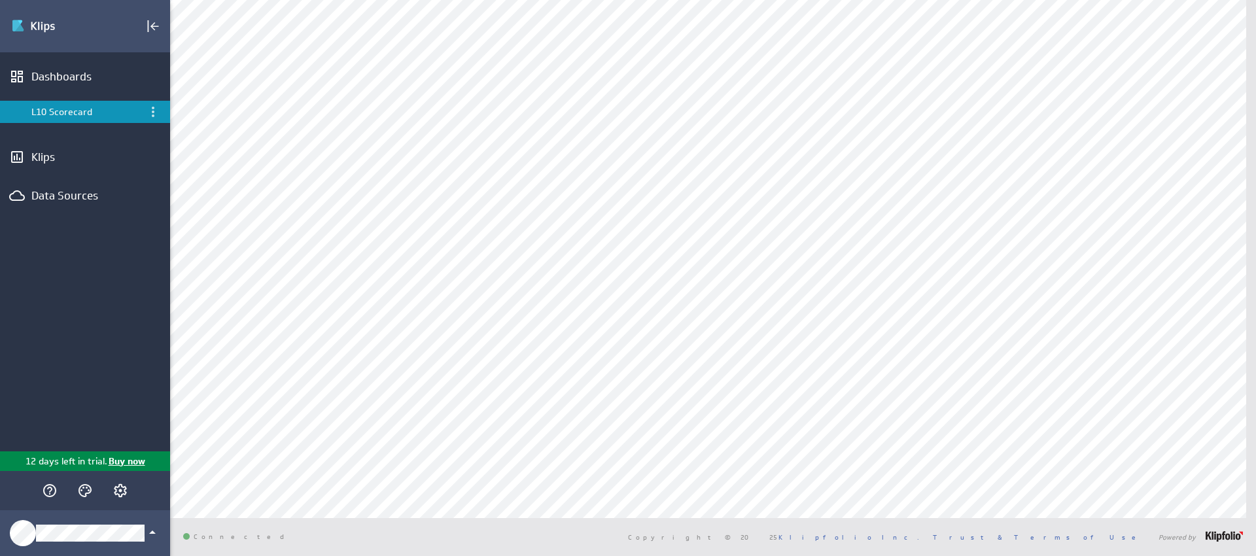
scroll to position [189, 0]
click at [630, 160] on div "Edit..." at bounding box center [632, 162] width 131 height 21
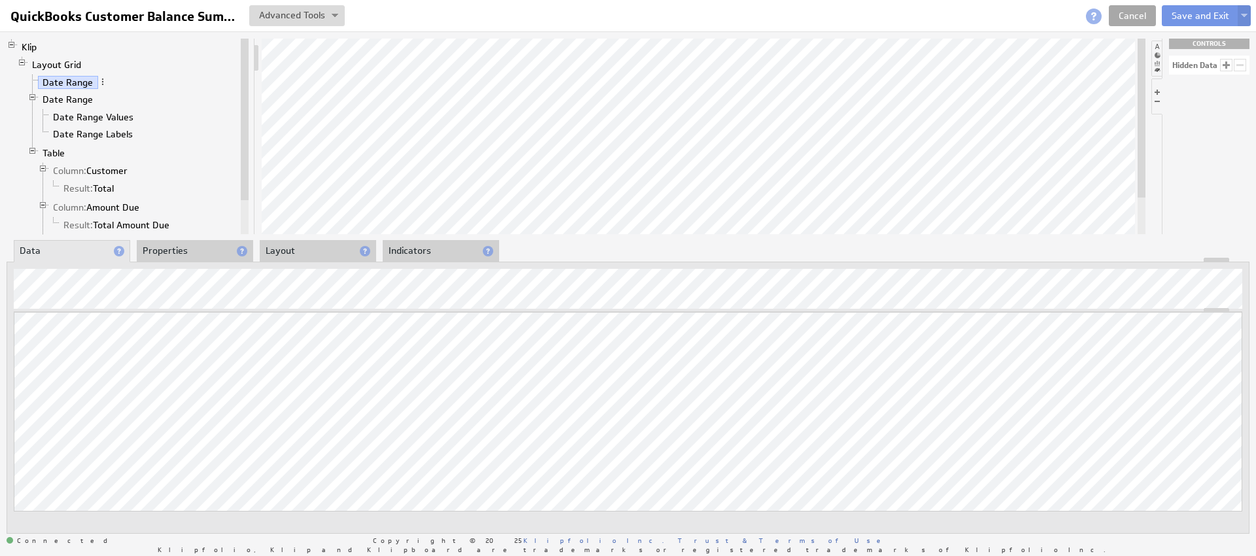
click at [1128, 14] on link "Cancel" at bounding box center [1132, 15] width 47 height 21
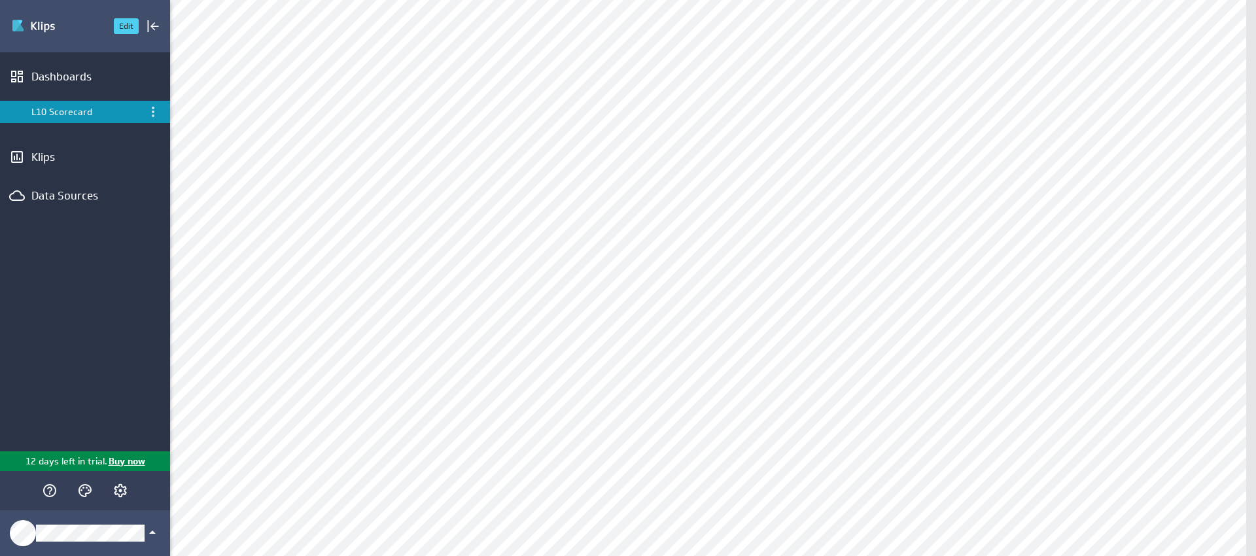
click at [53, 19] on img "Go to Dashboards" at bounding box center [57, 26] width 92 height 21
click at [130, 459] on p "Buy now" at bounding box center [126, 462] width 38 height 14
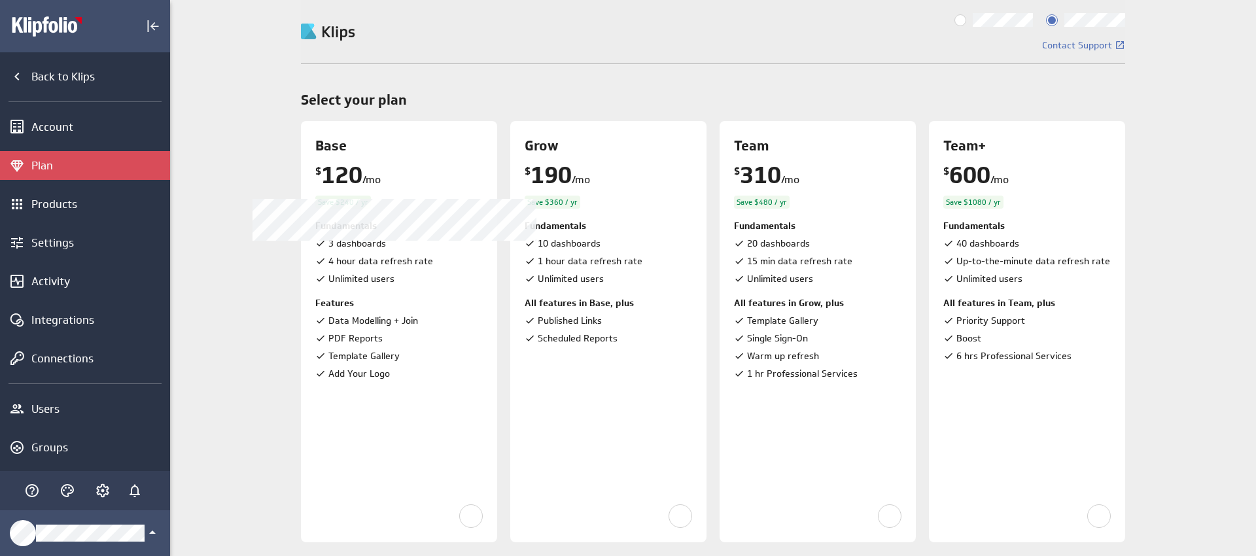
scroll to position [7, 0]
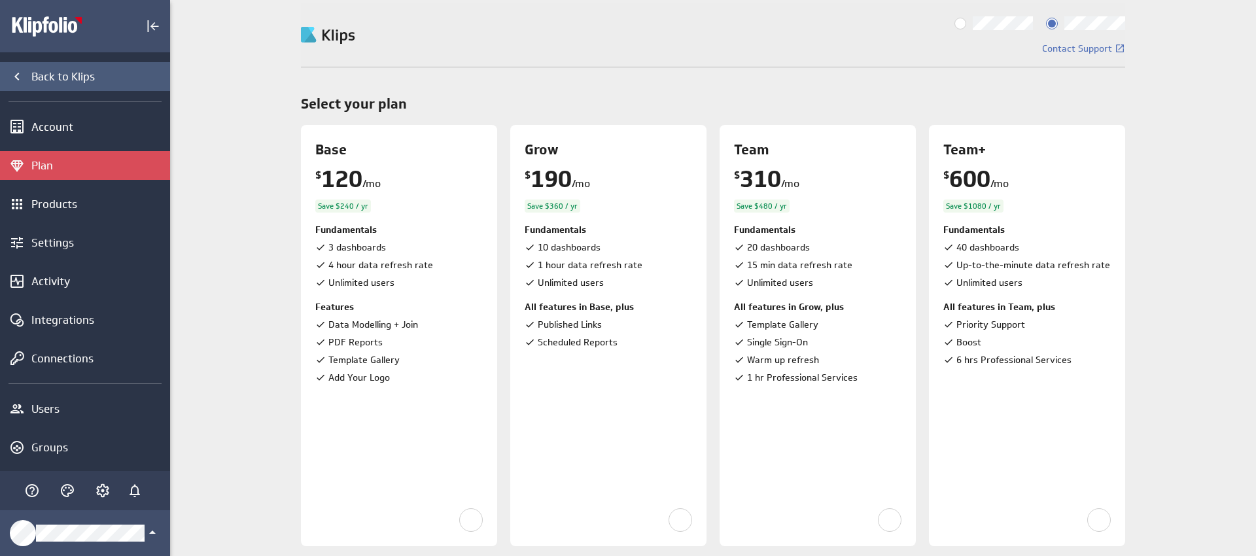
click at [84, 84] on div "Back to Klips" at bounding box center [85, 76] width 170 height 29
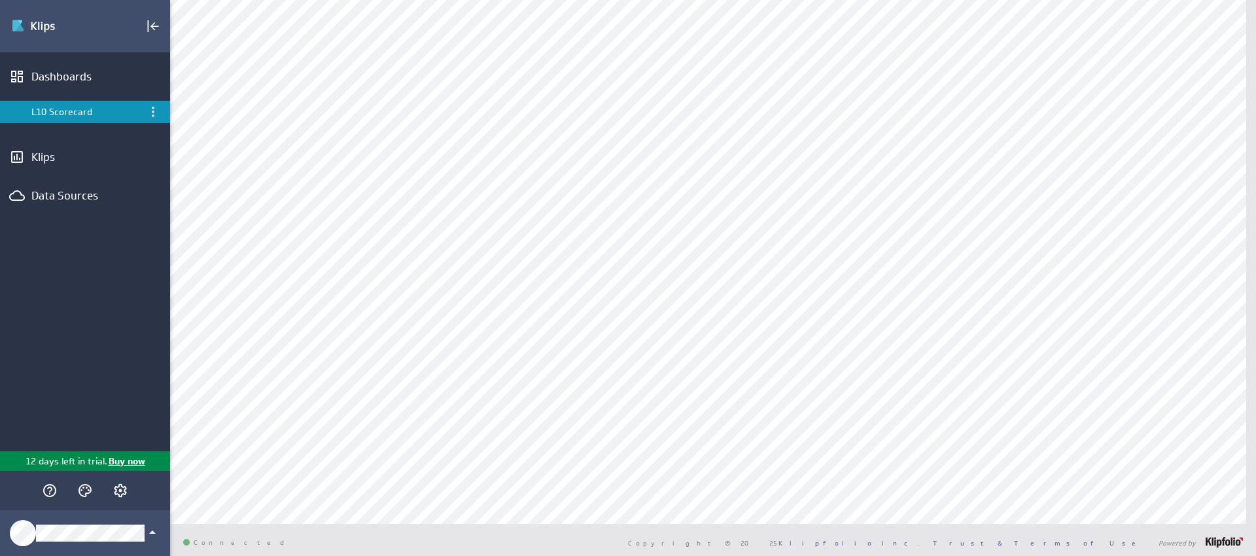
scroll to position [189, 0]
